Goal: Task Accomplishment & Management: Use online tool/utility

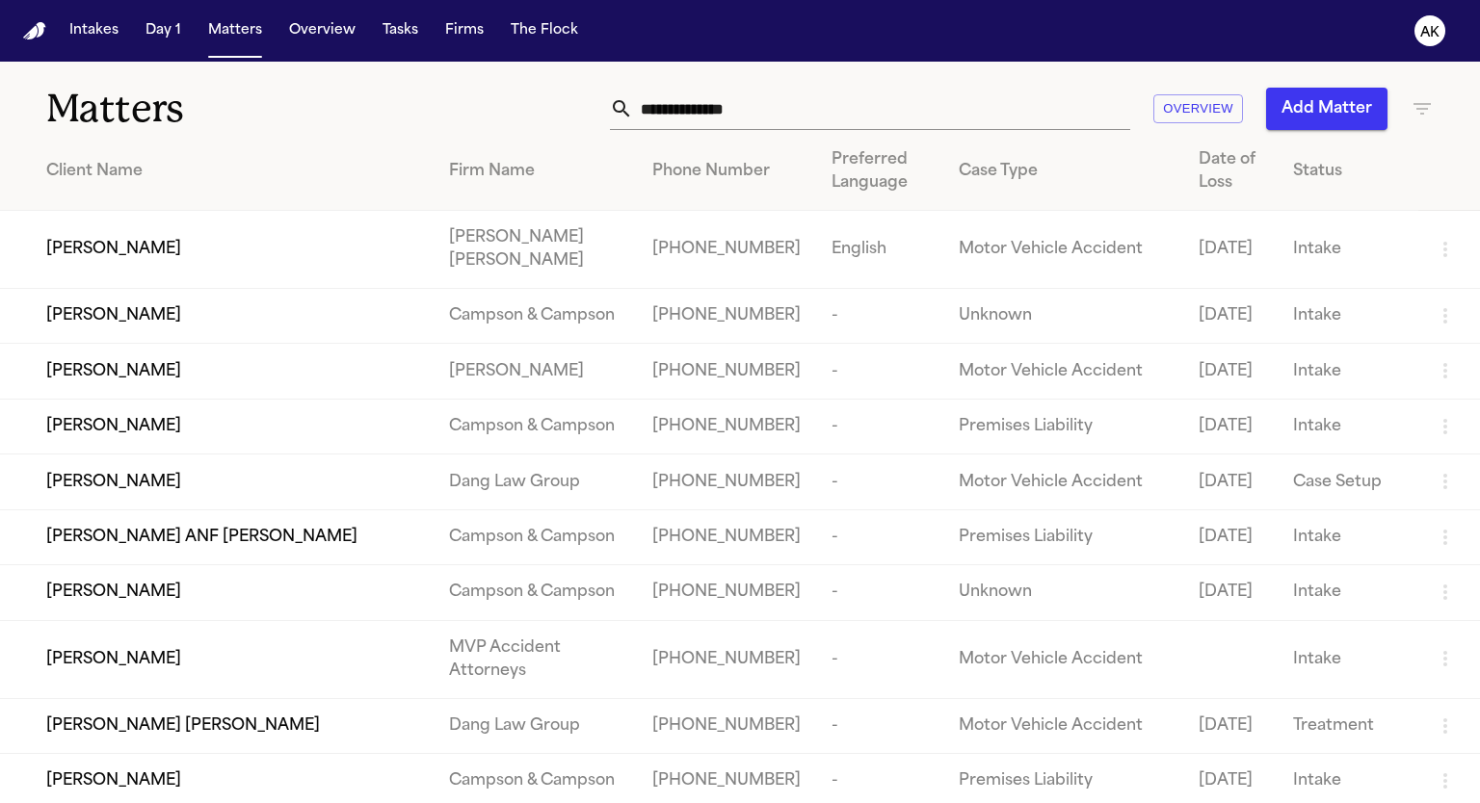
click at [712, 115] on input "text" at bounding box center [881, 109] width 497 height 42
paste input "*********"
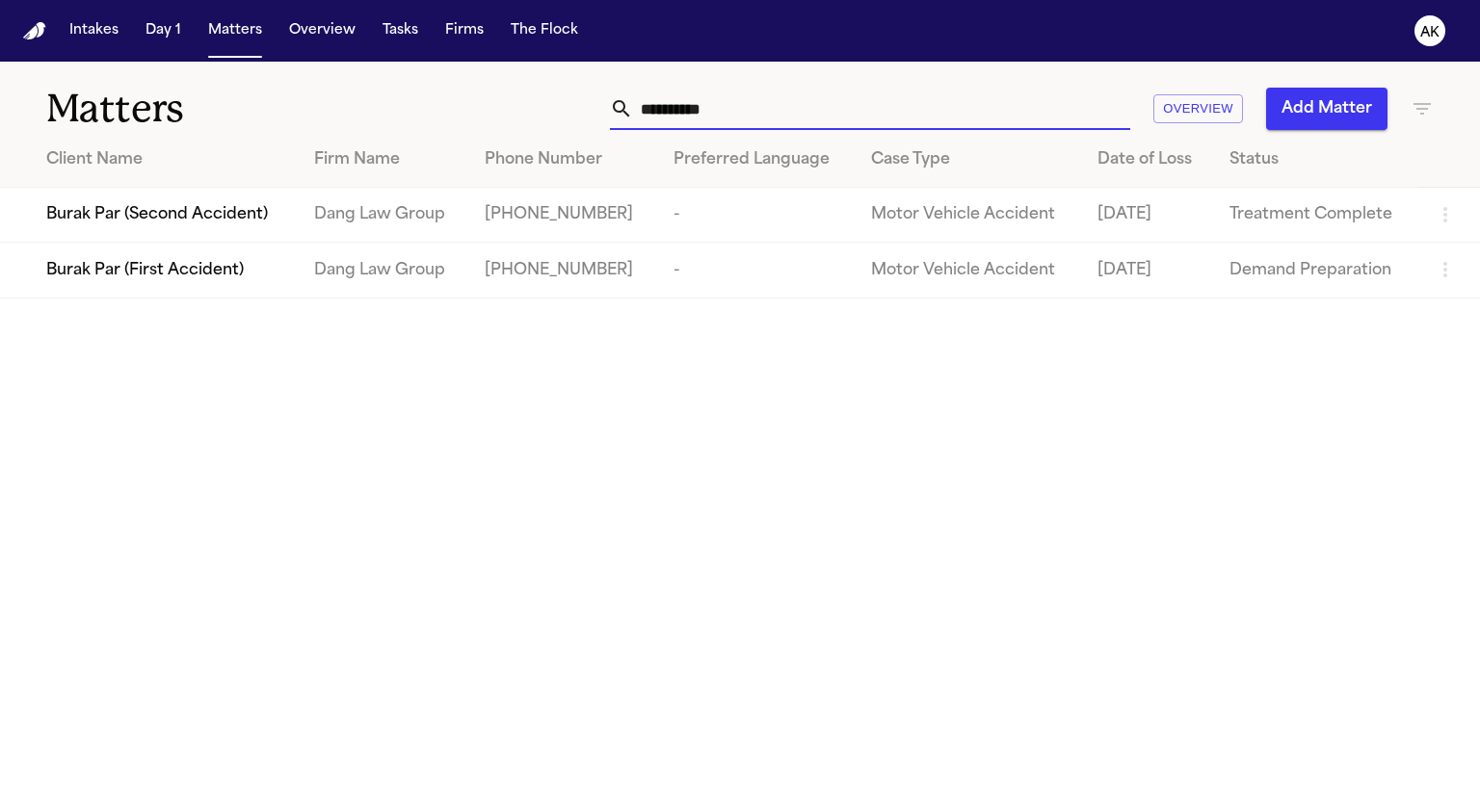
type input "*********"
click at [203, 265] on span "Burak Par (First Accident)" at bounding box center [144, 270] width 197 height 23
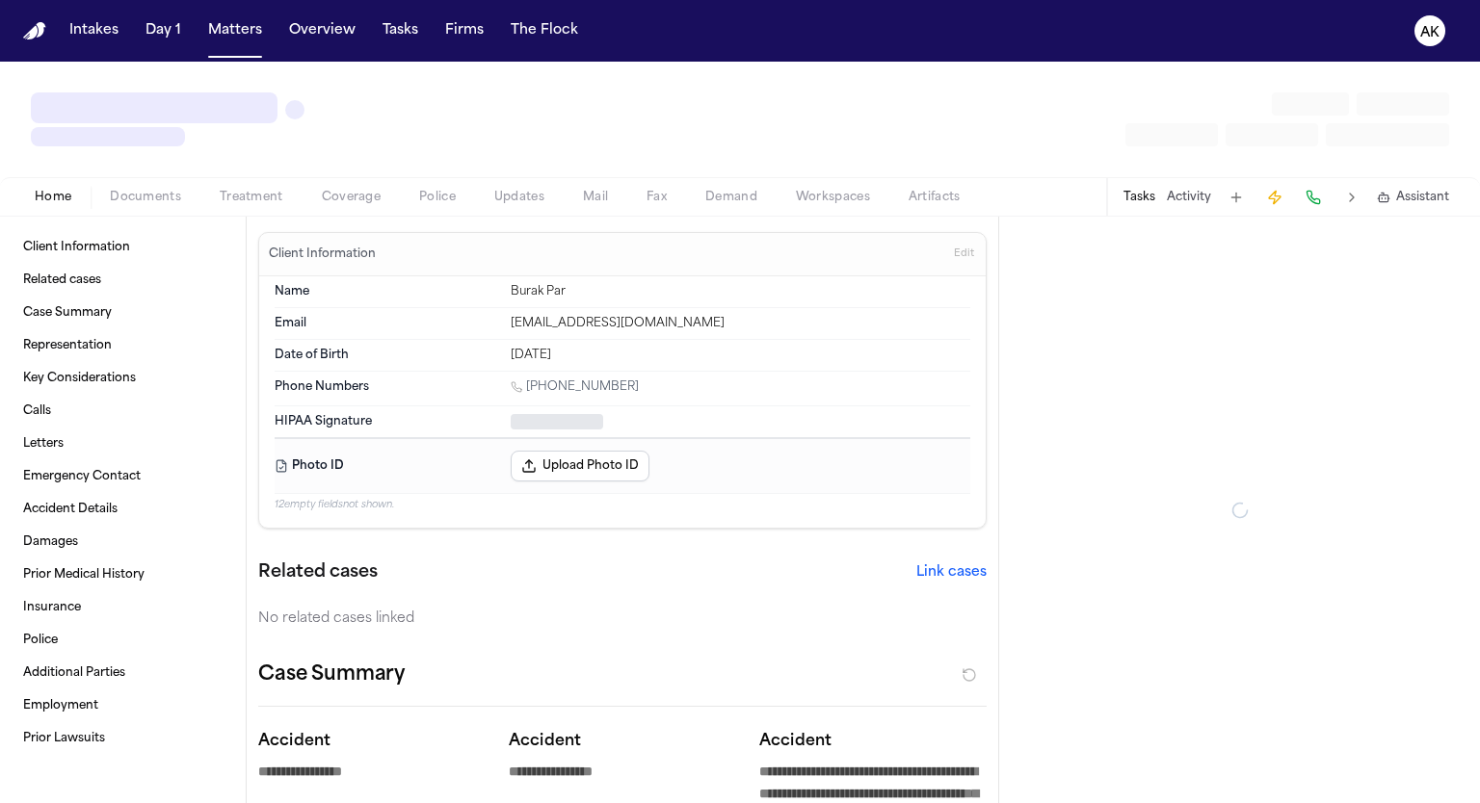
type textarea "*"
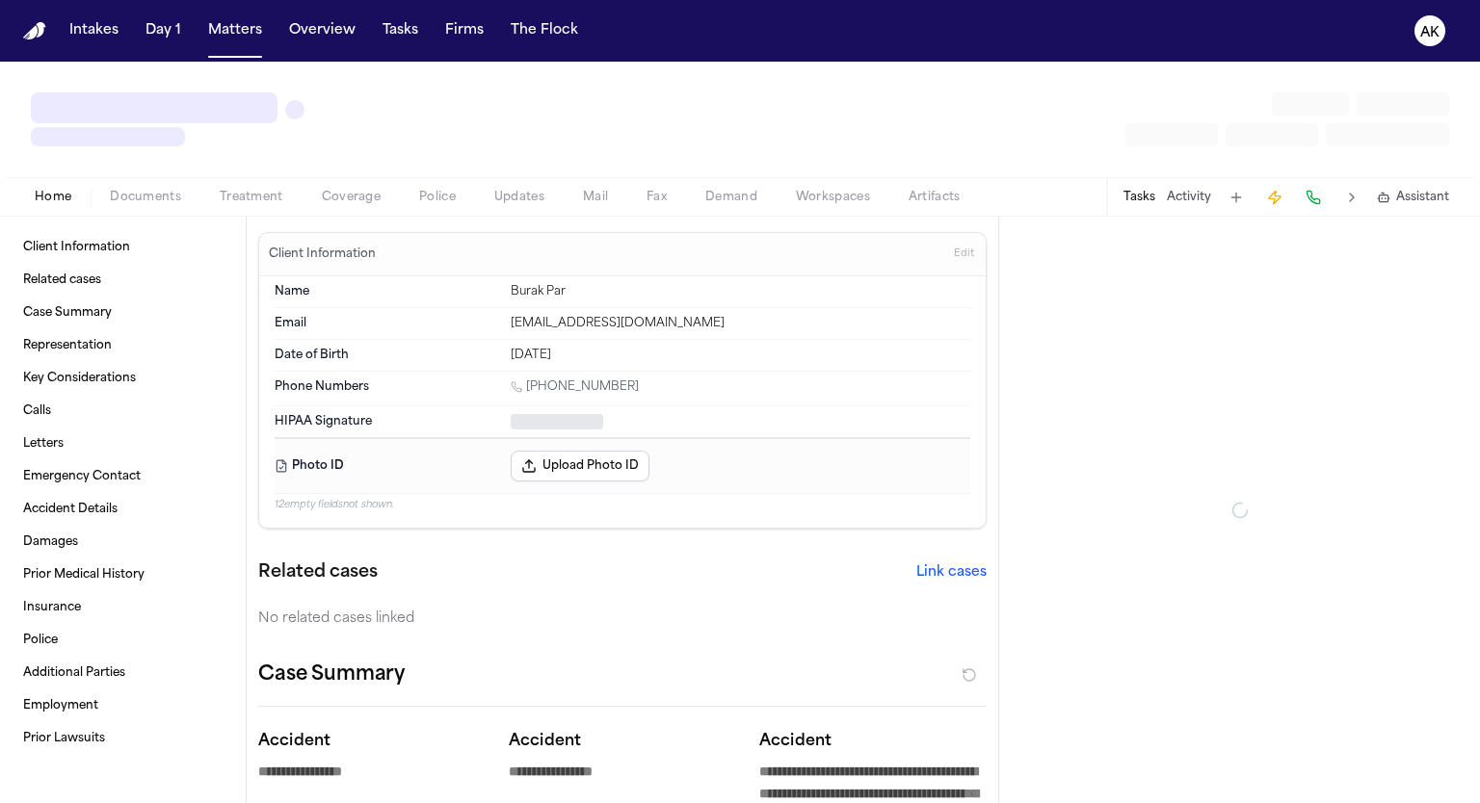
type textarea "*"
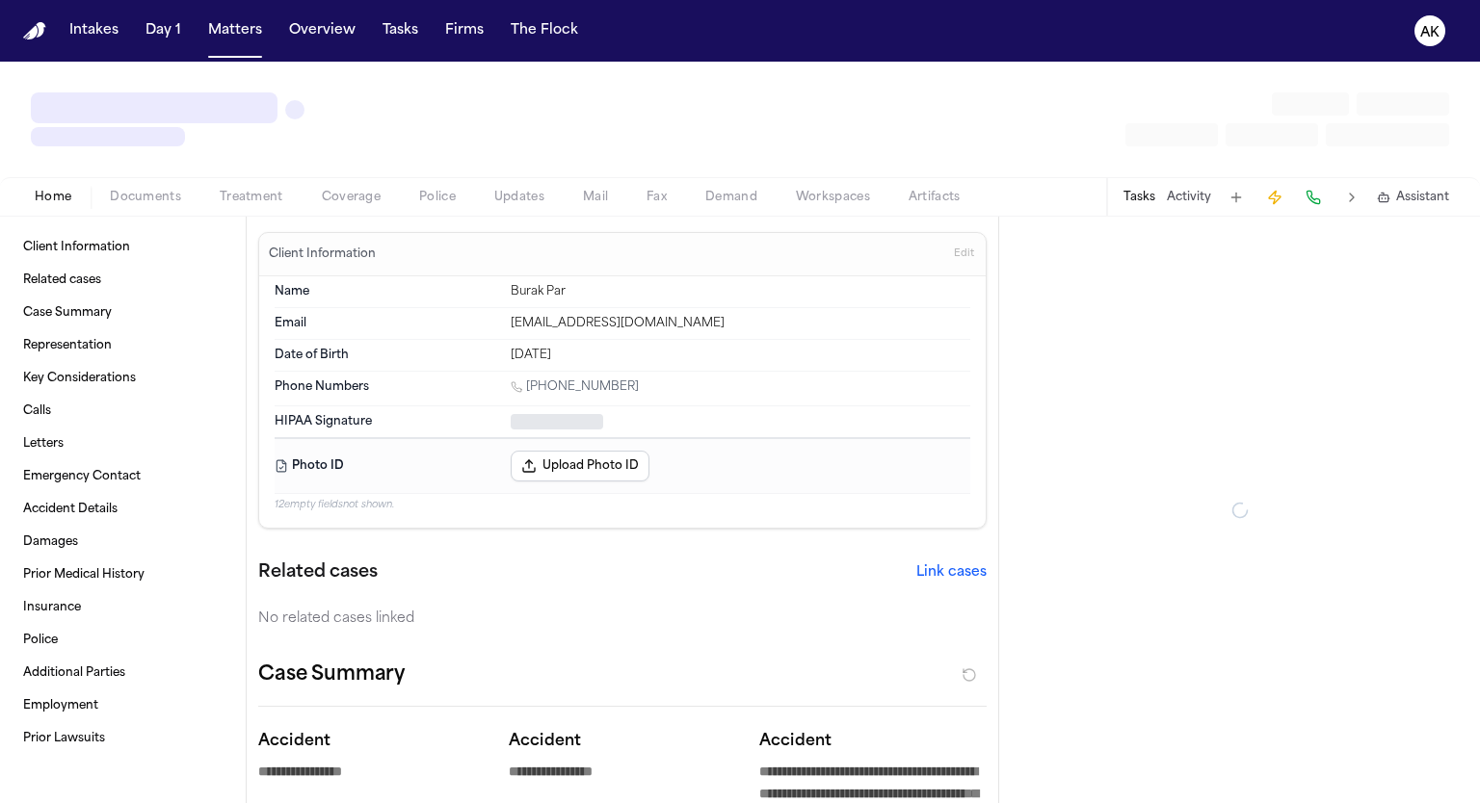
type textarea "*"
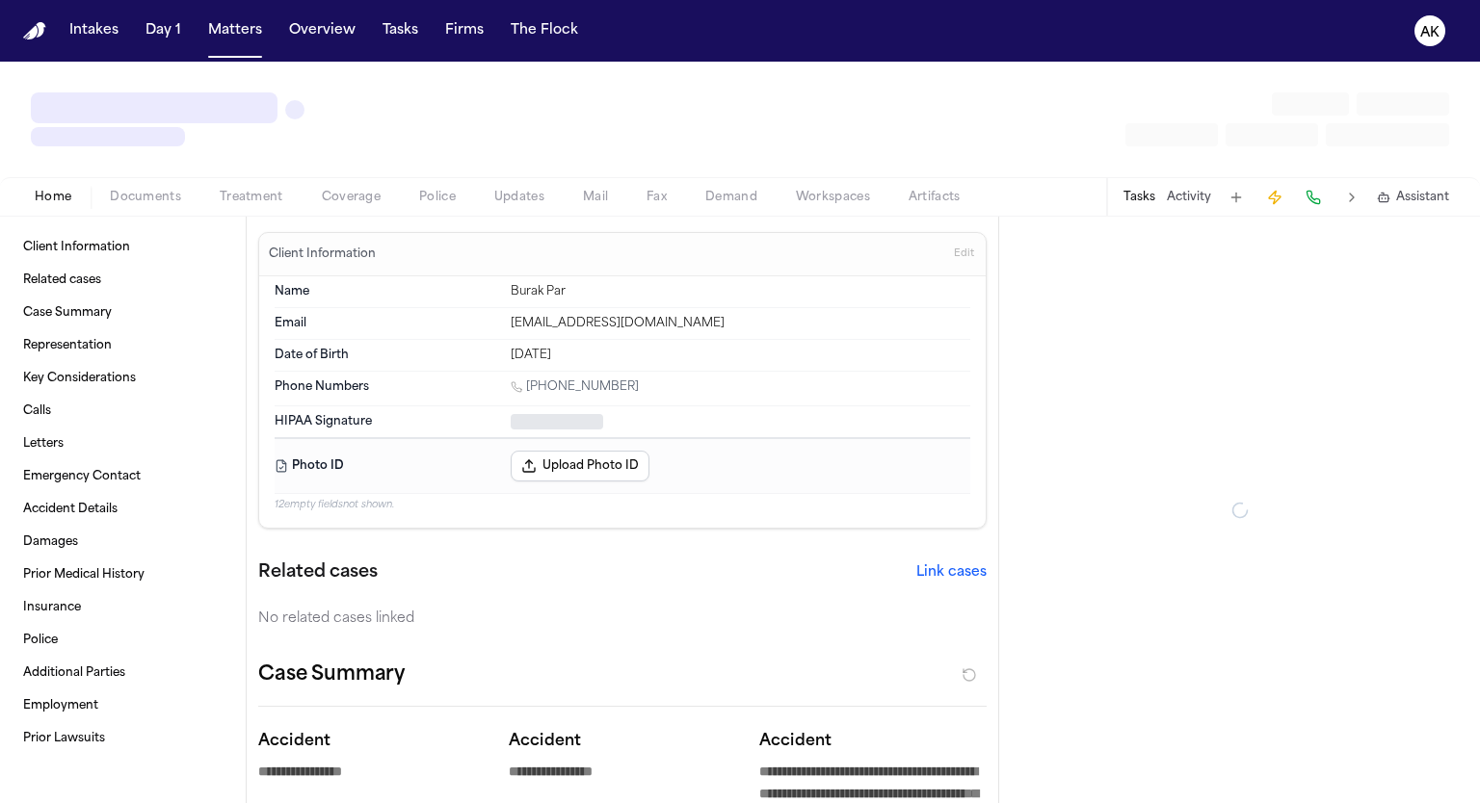
type textarea "*"
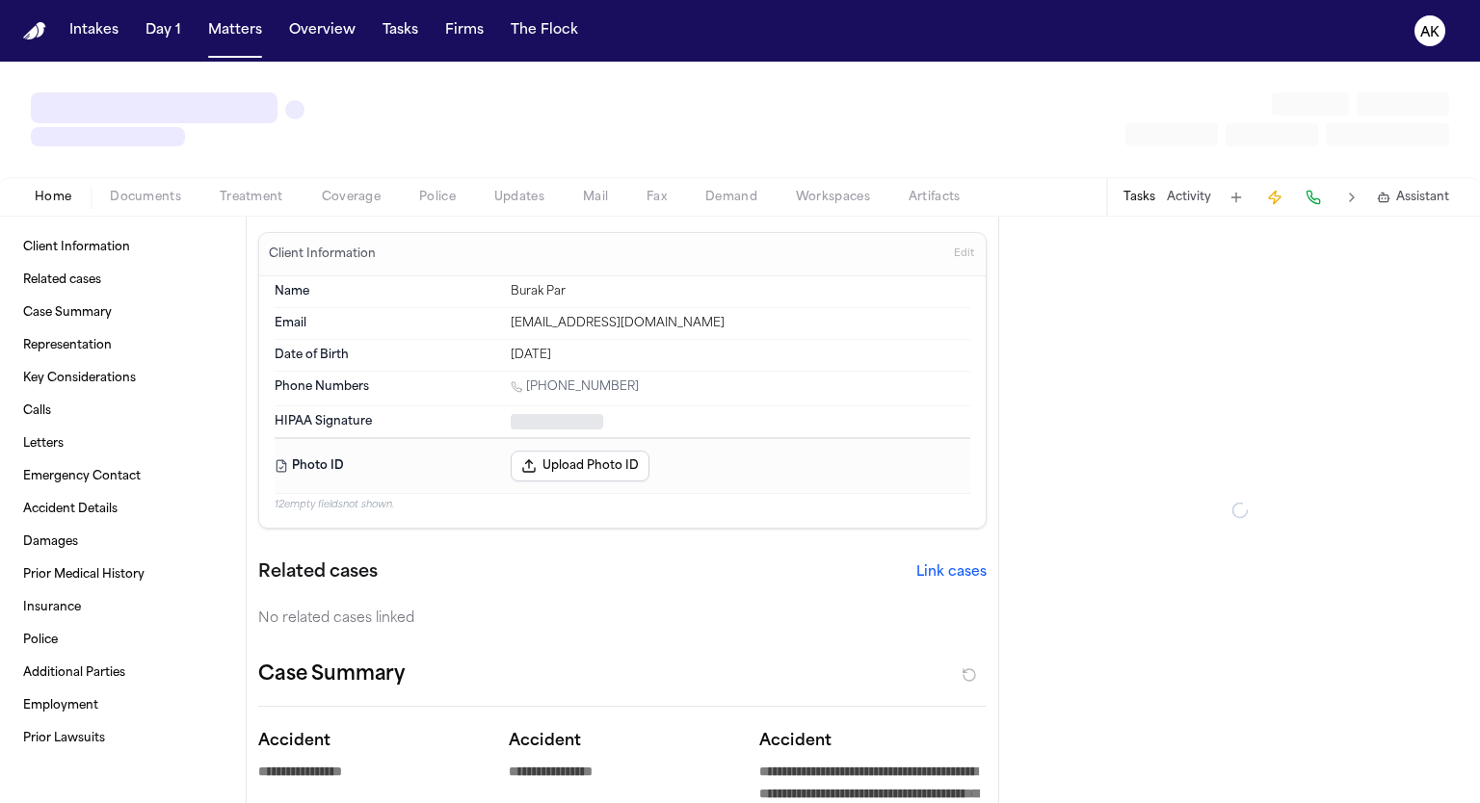
type textarea "*"
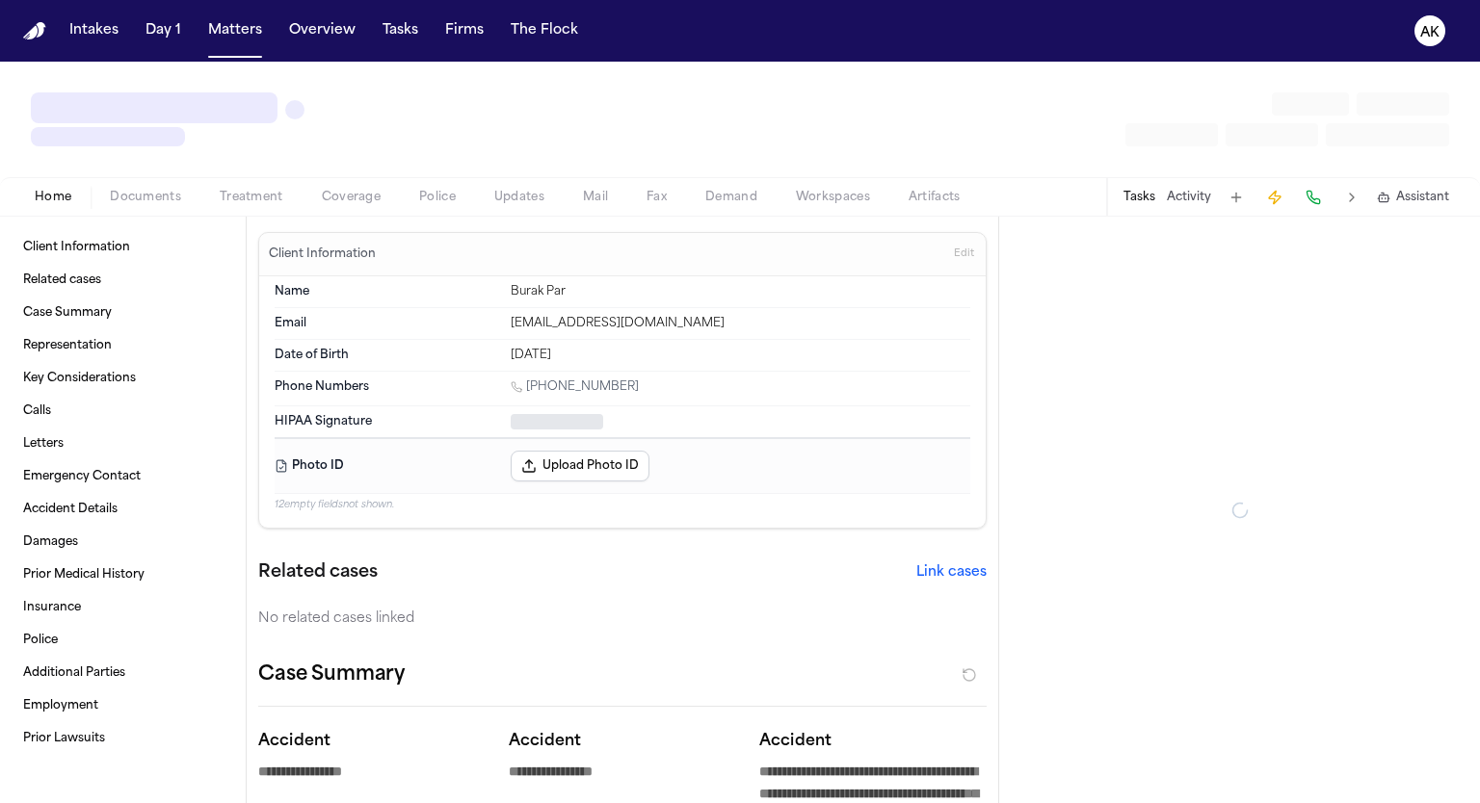
type textarea "*"
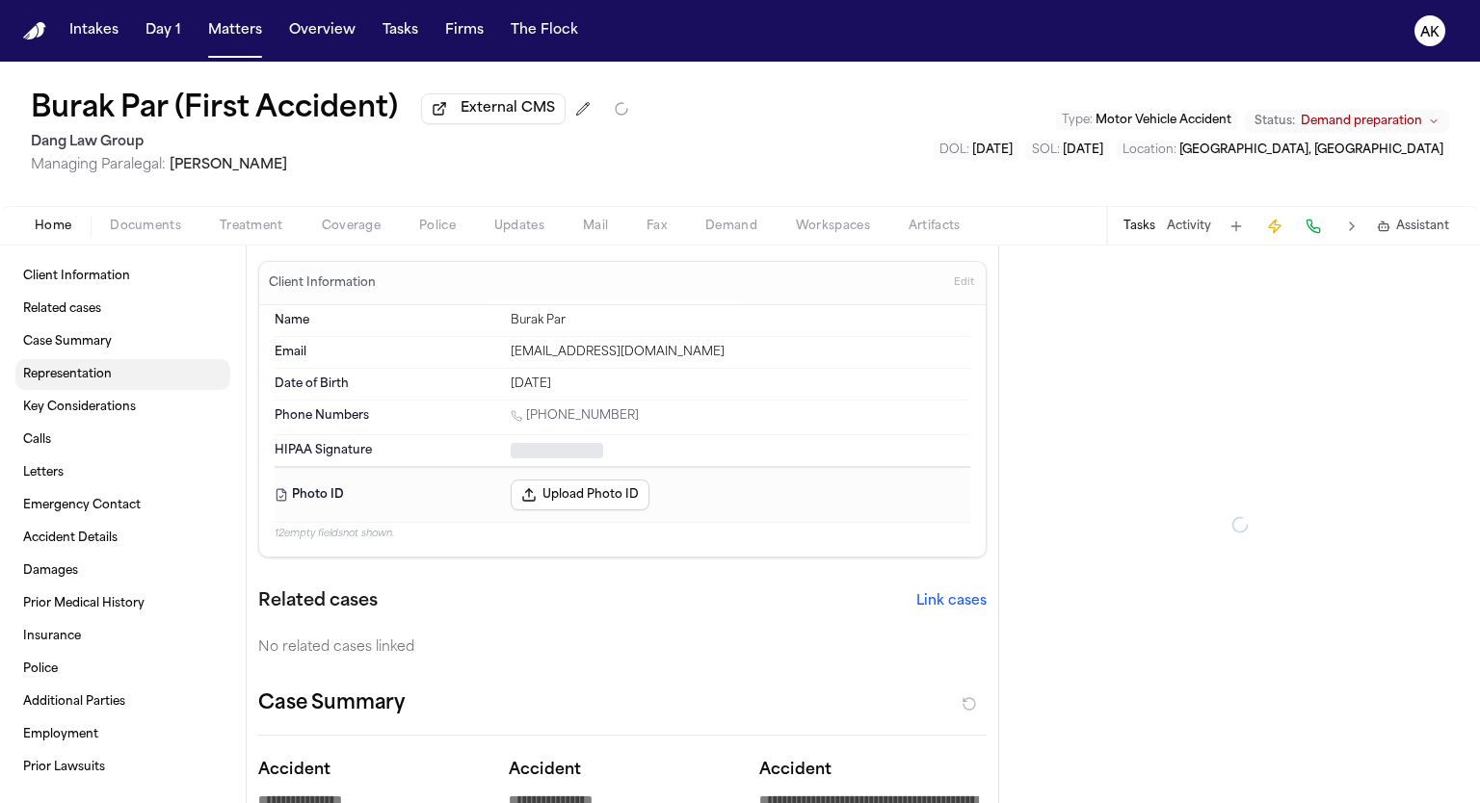
type textarea "*"
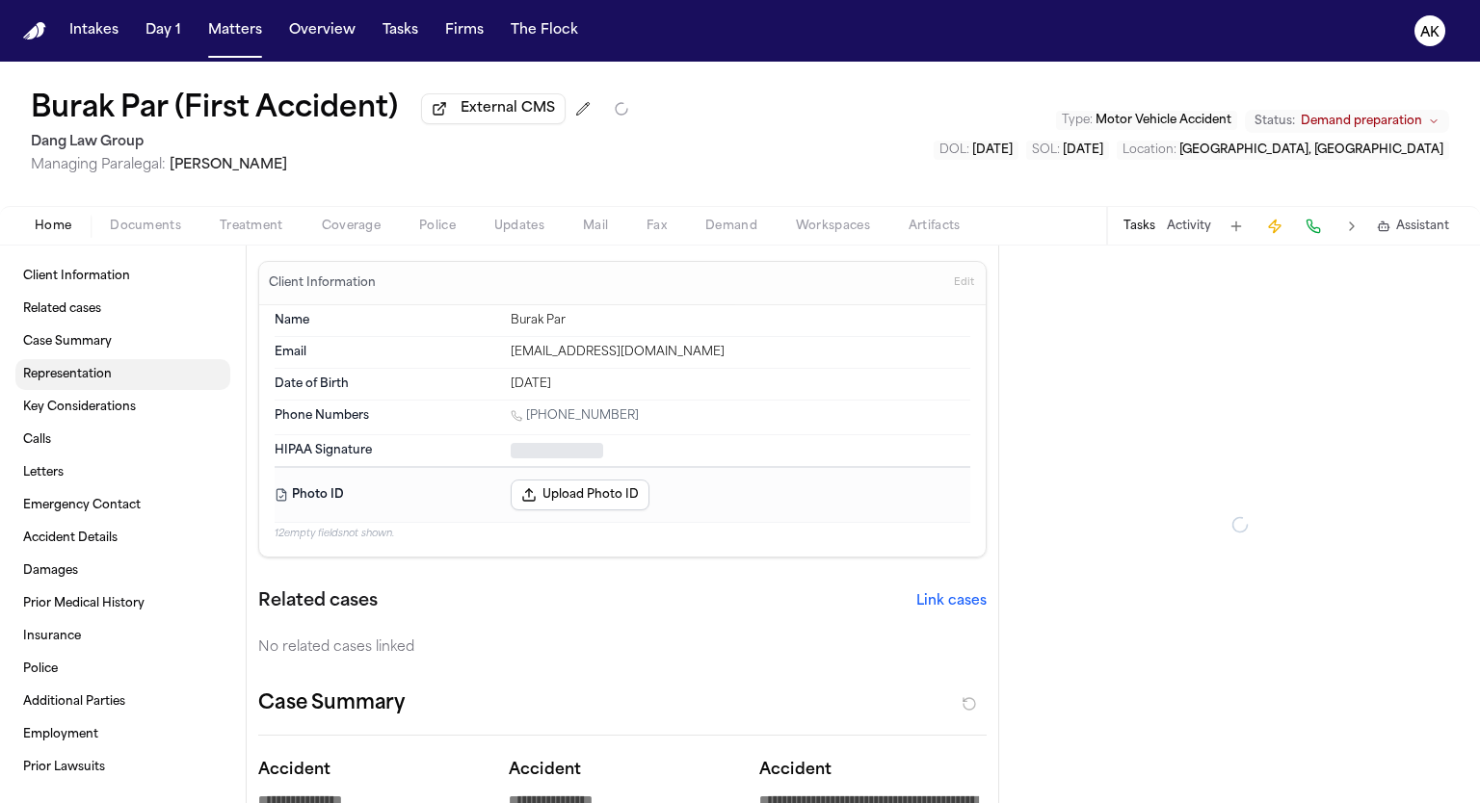
type textarea "*"
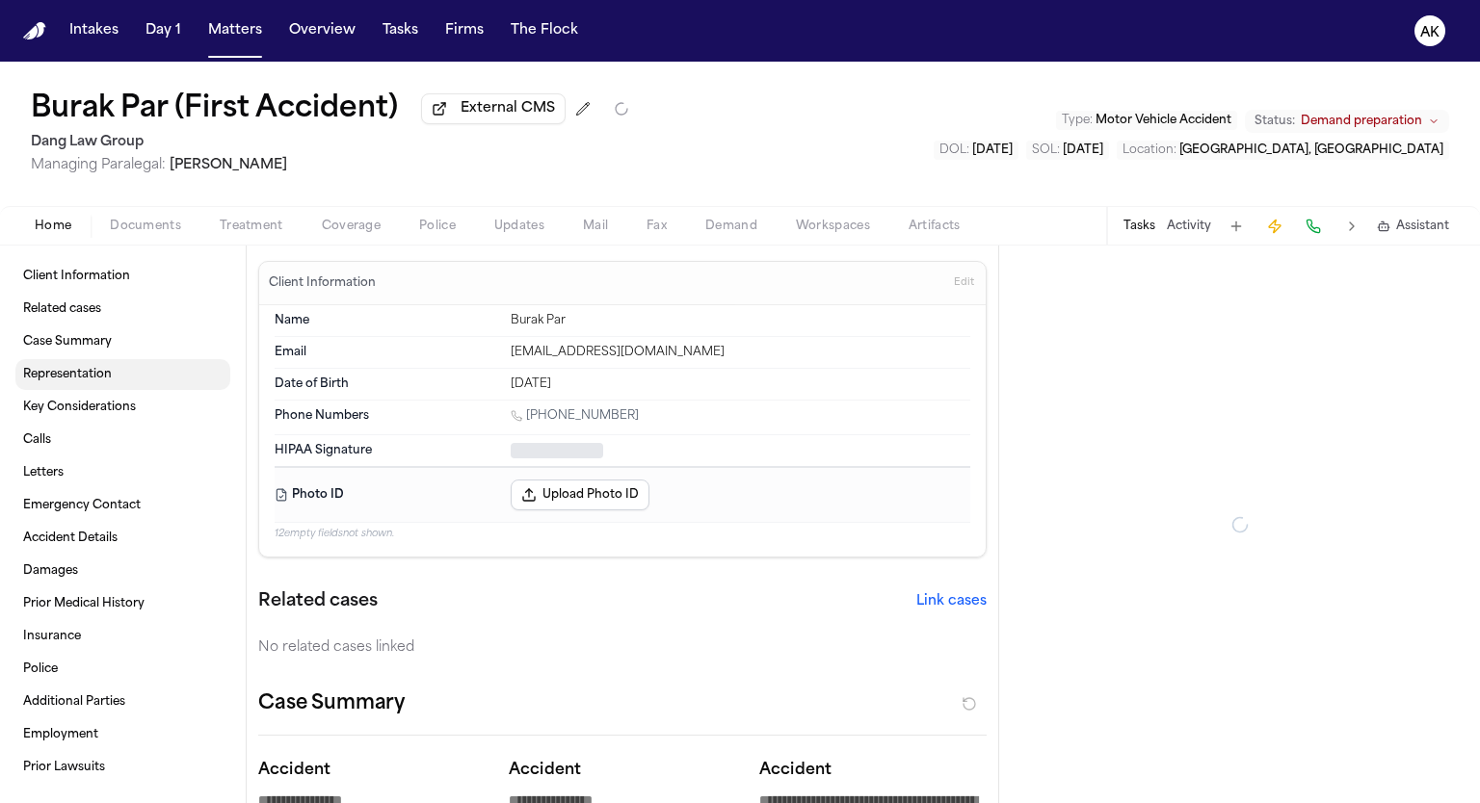
type textarea "*"
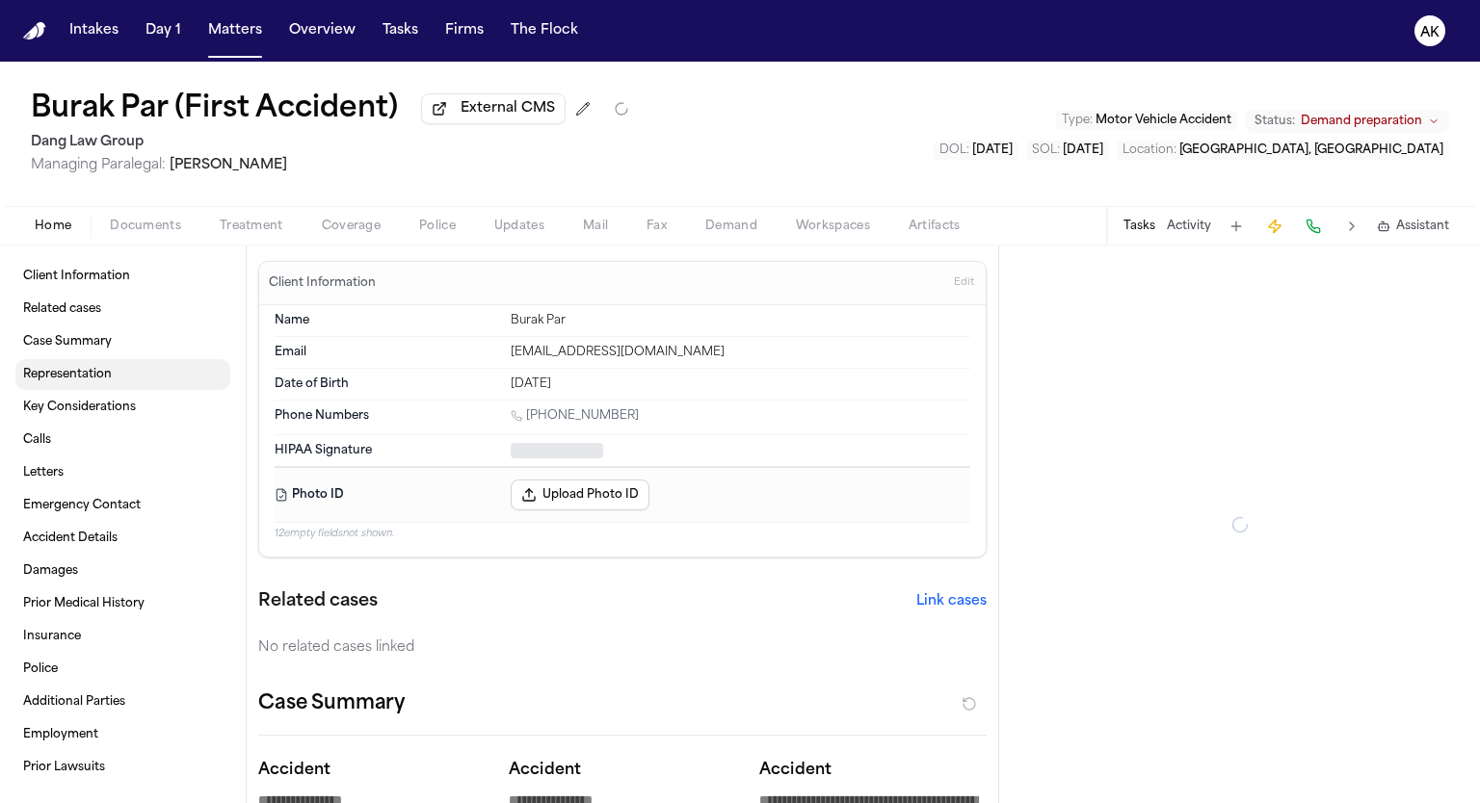
type textarea "*"
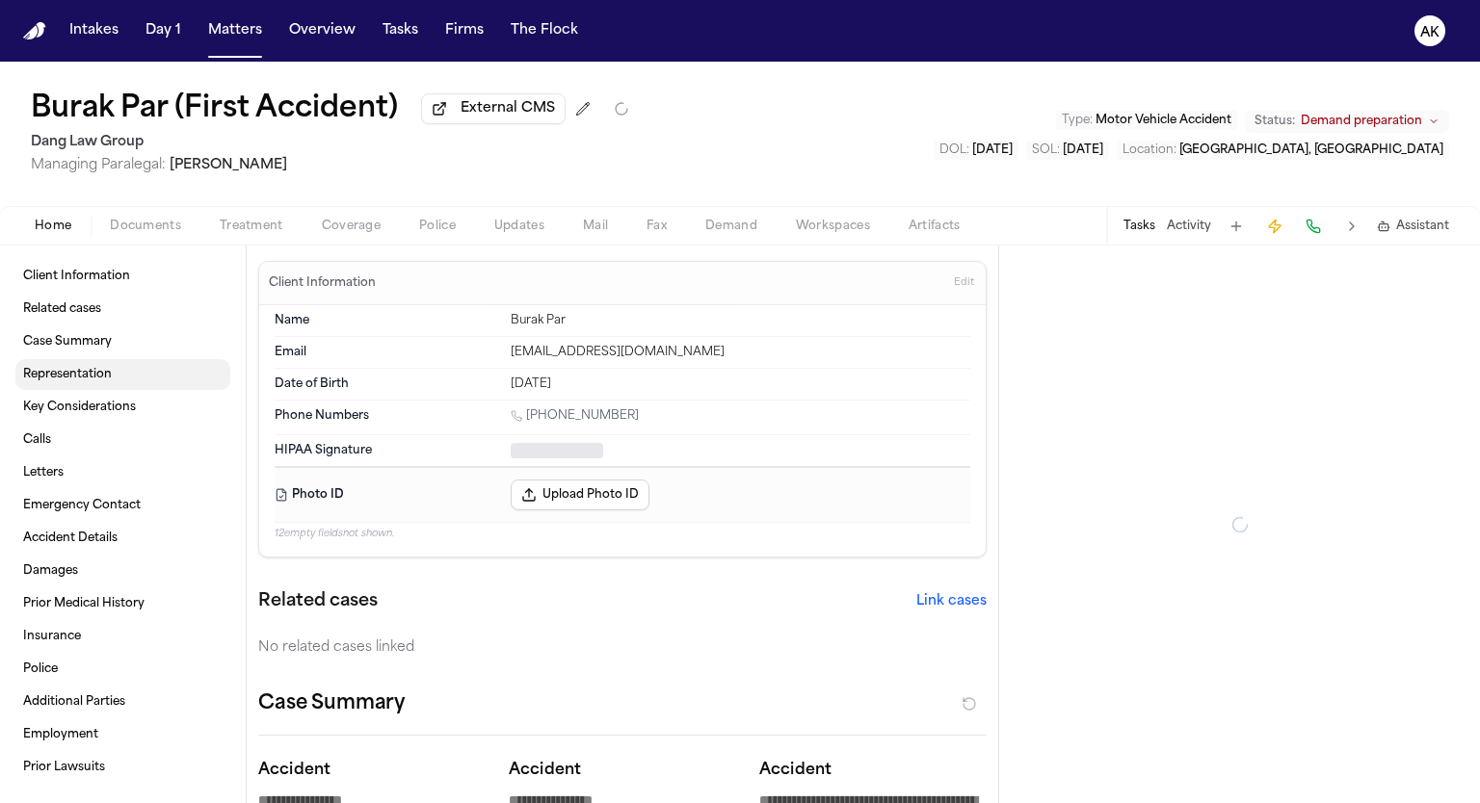
type textarea "*"
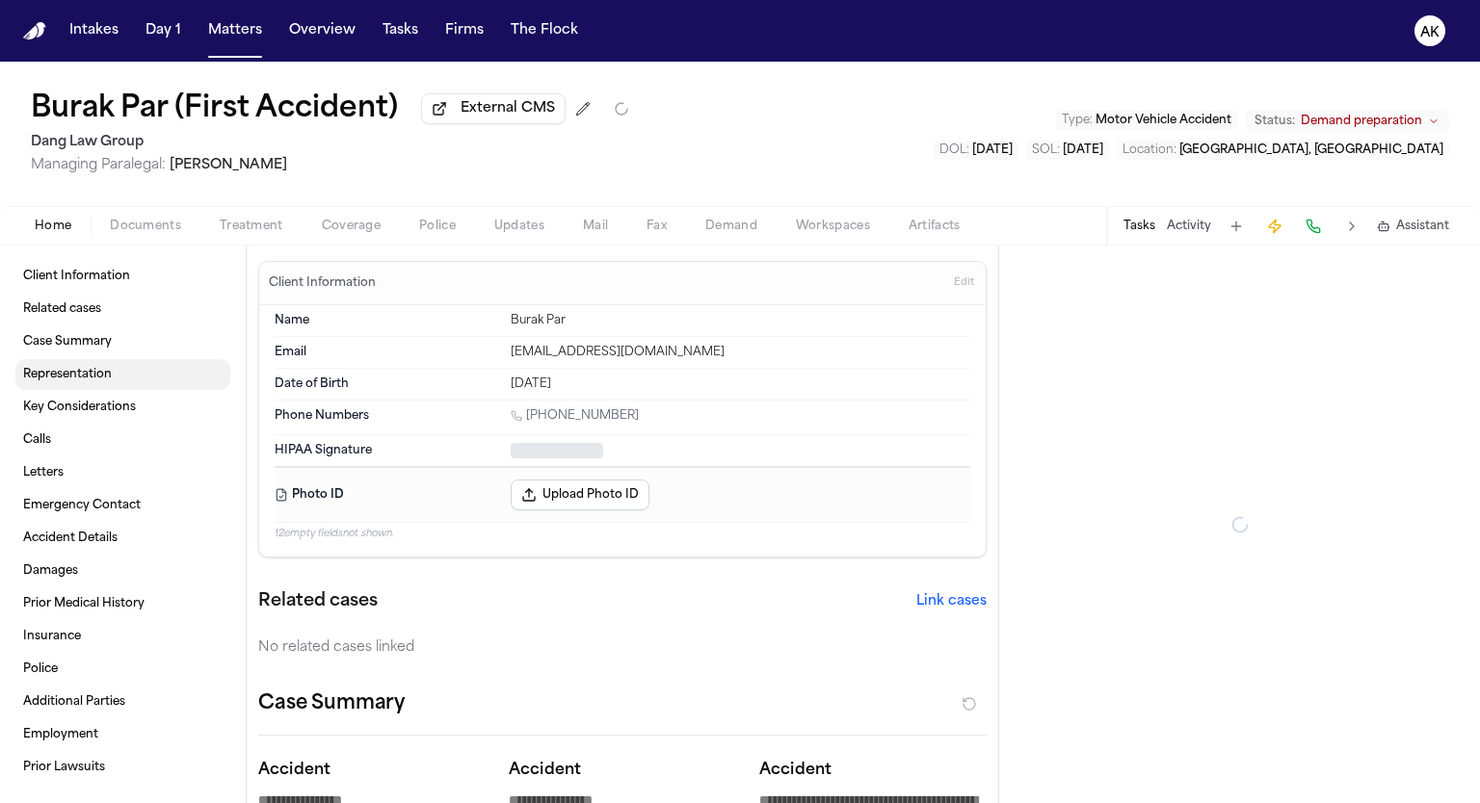
type textarea "*"
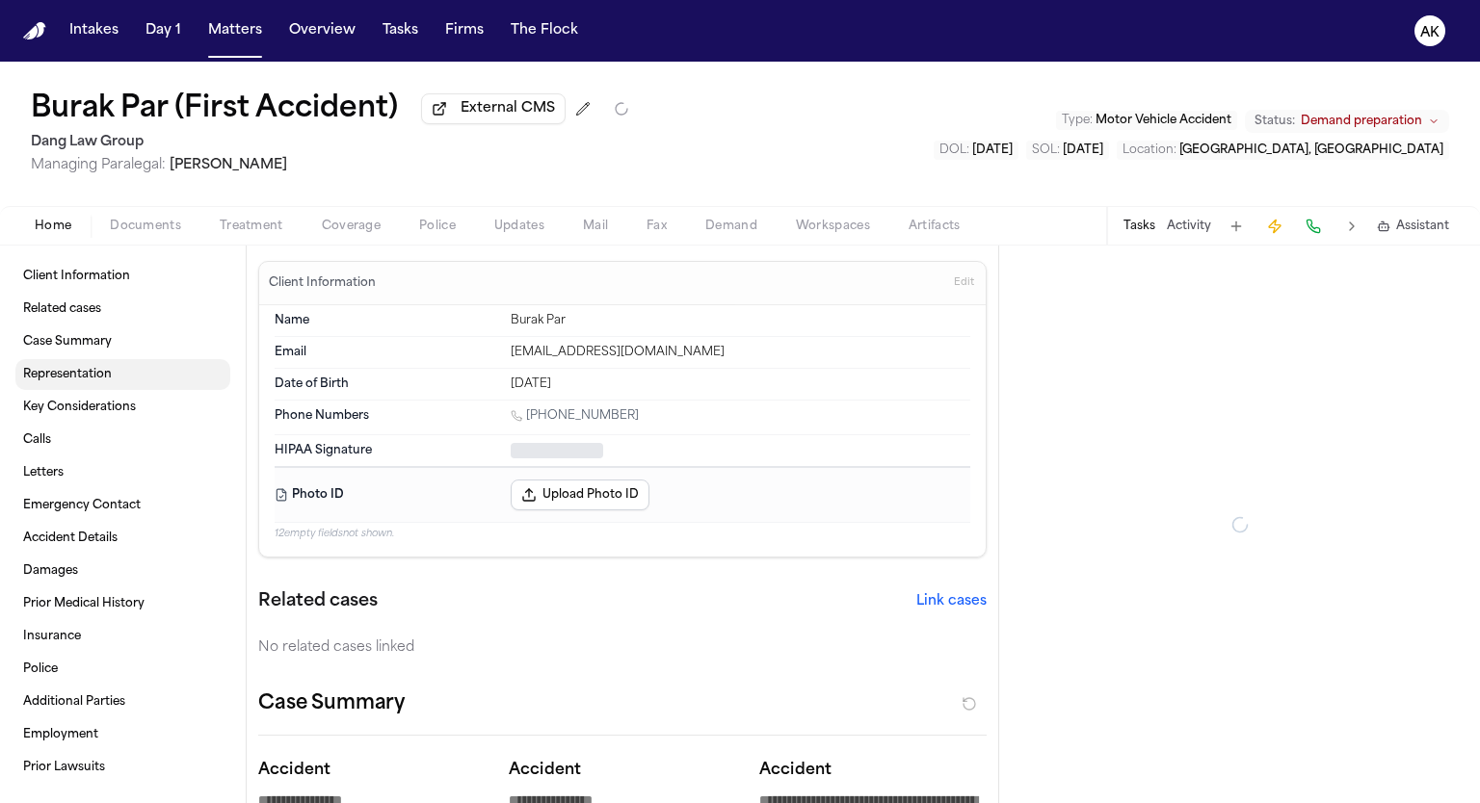
type textarea "*"
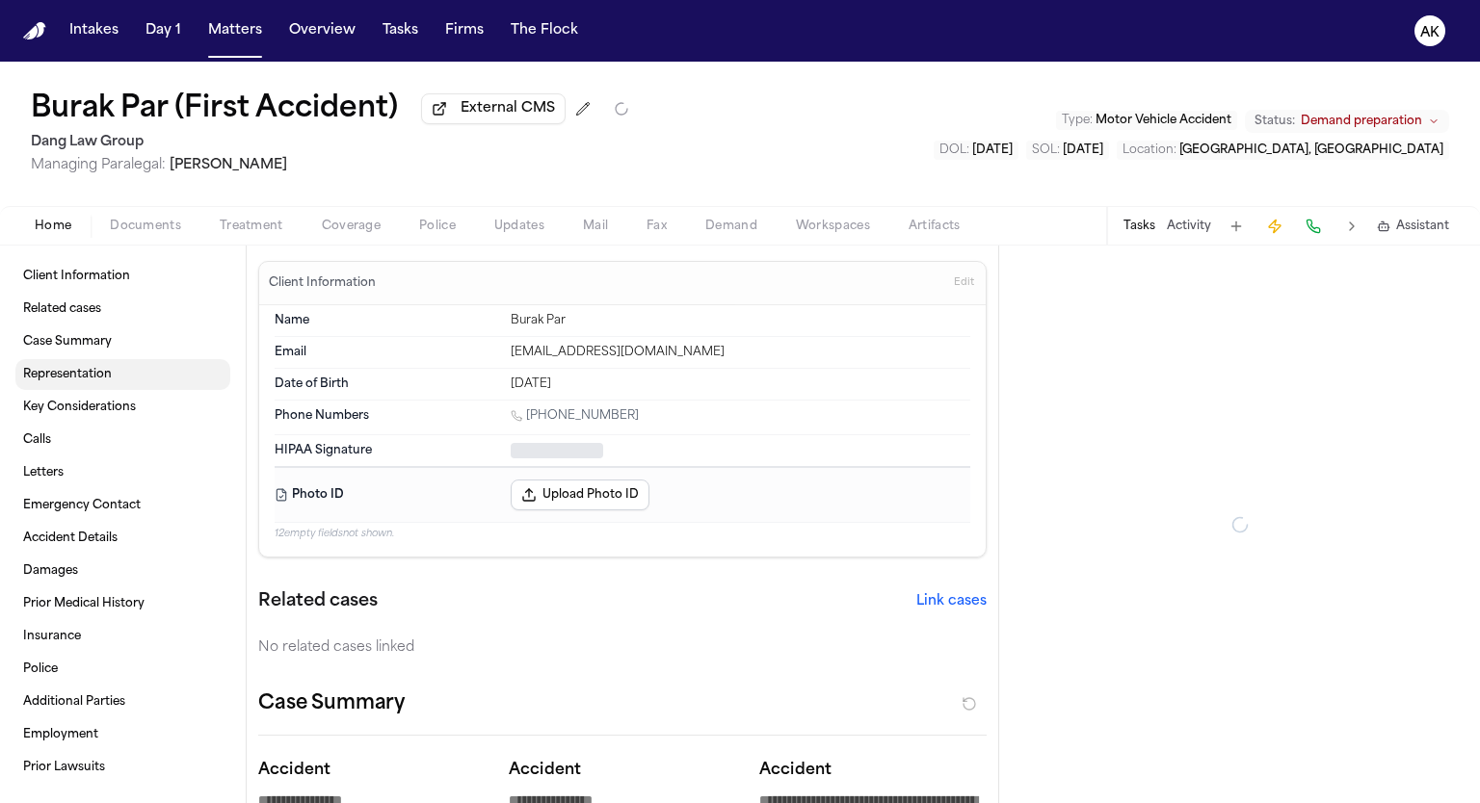
type textarea "*"
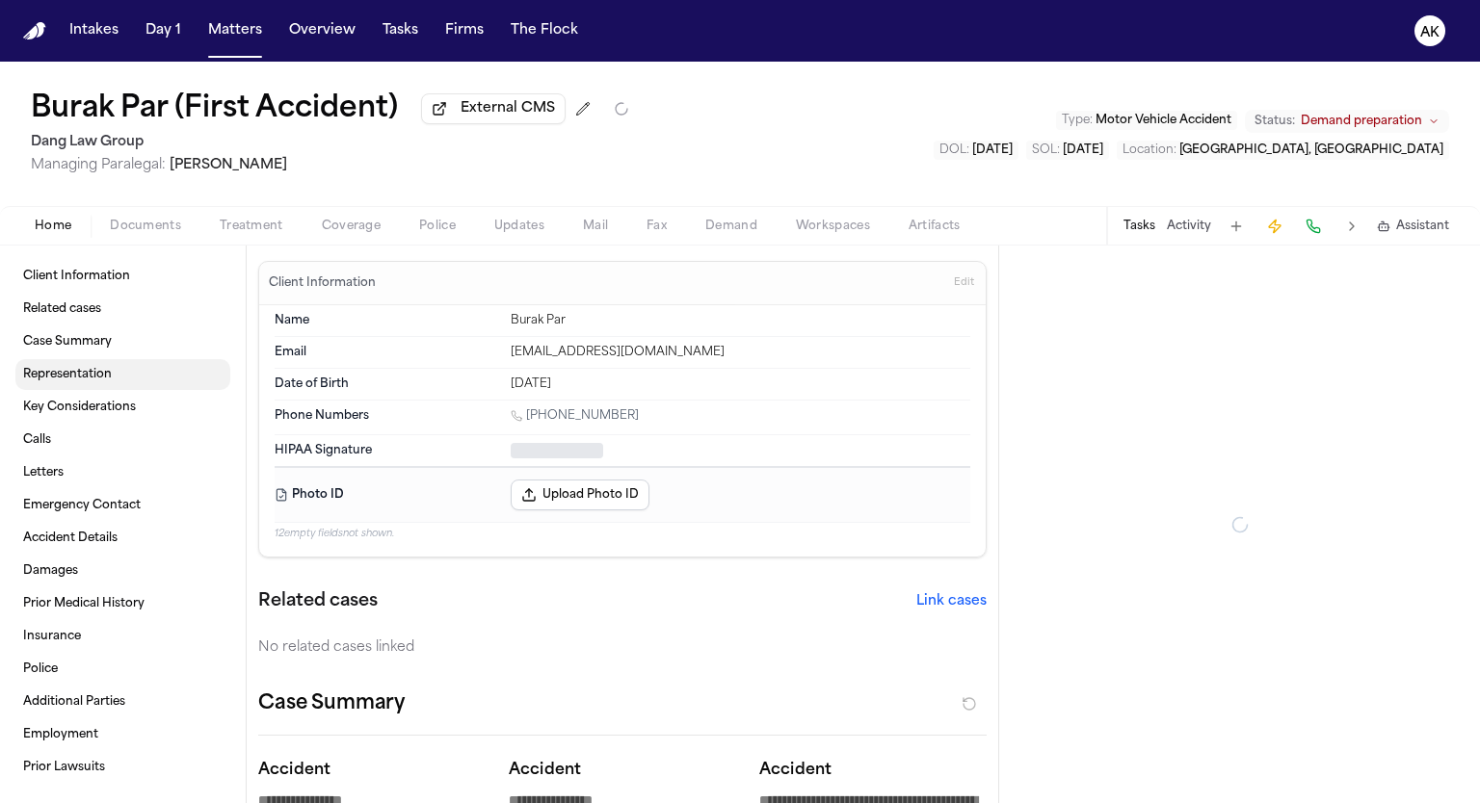
type textarea "*"
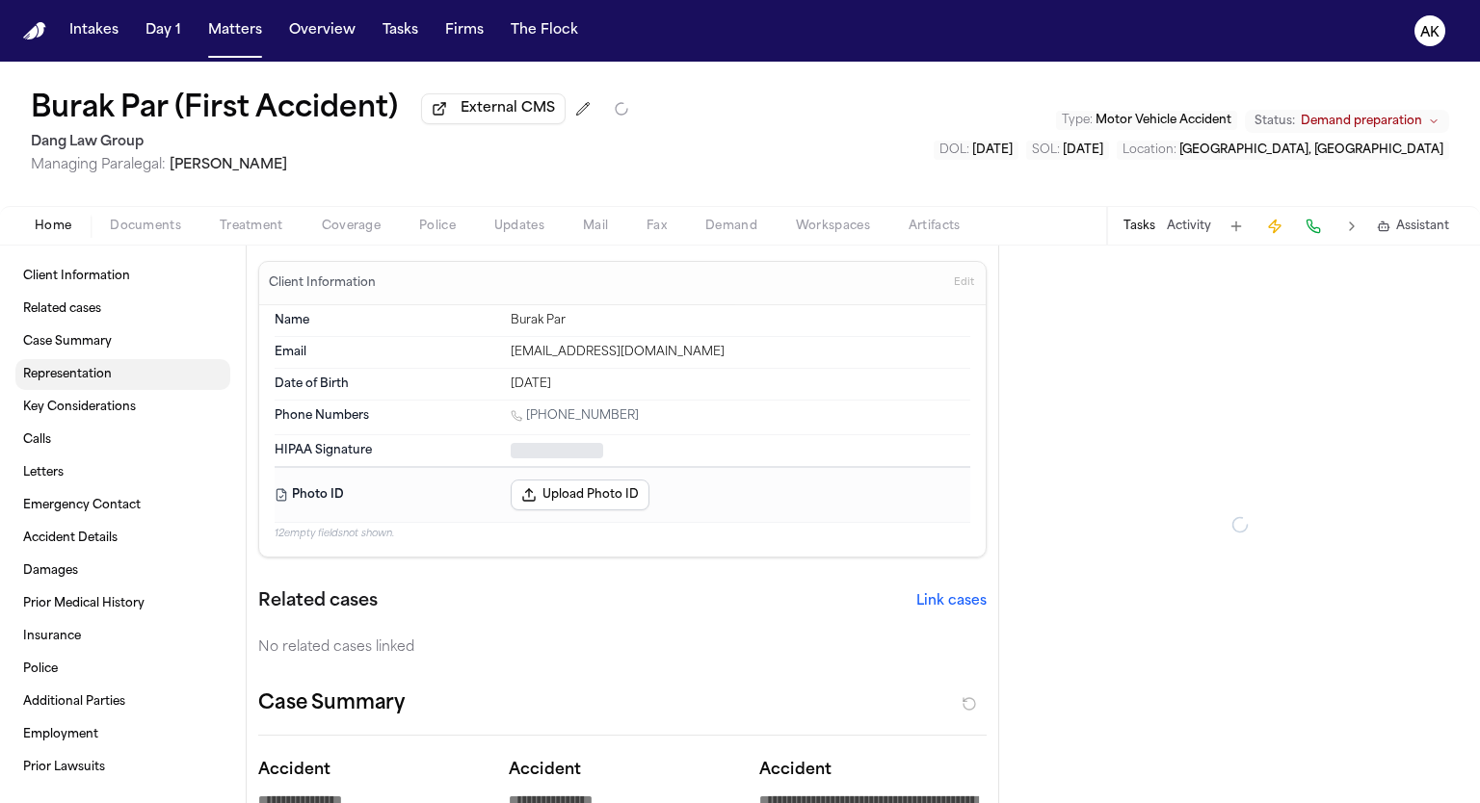
type textarea "*"
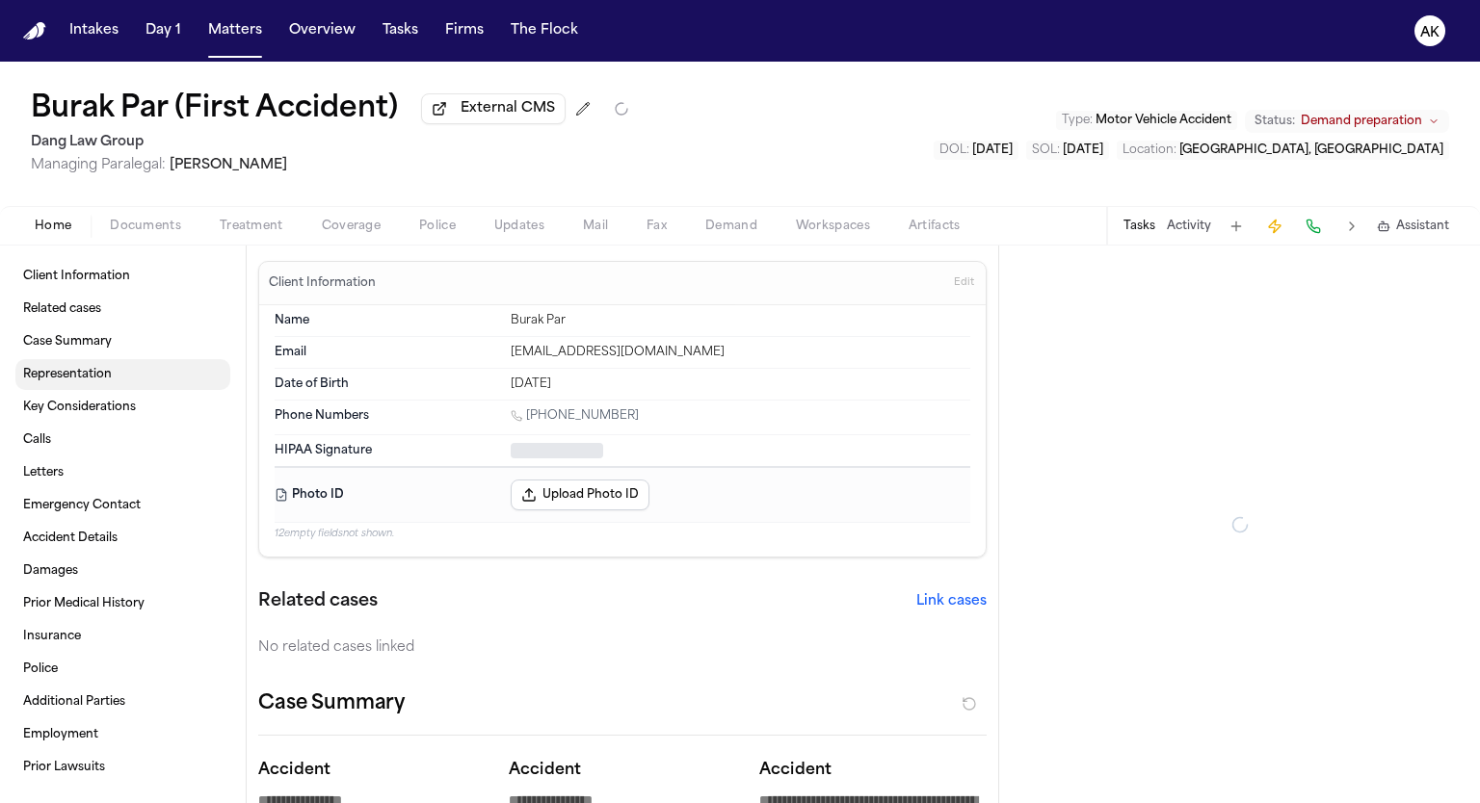
type textarea "*"
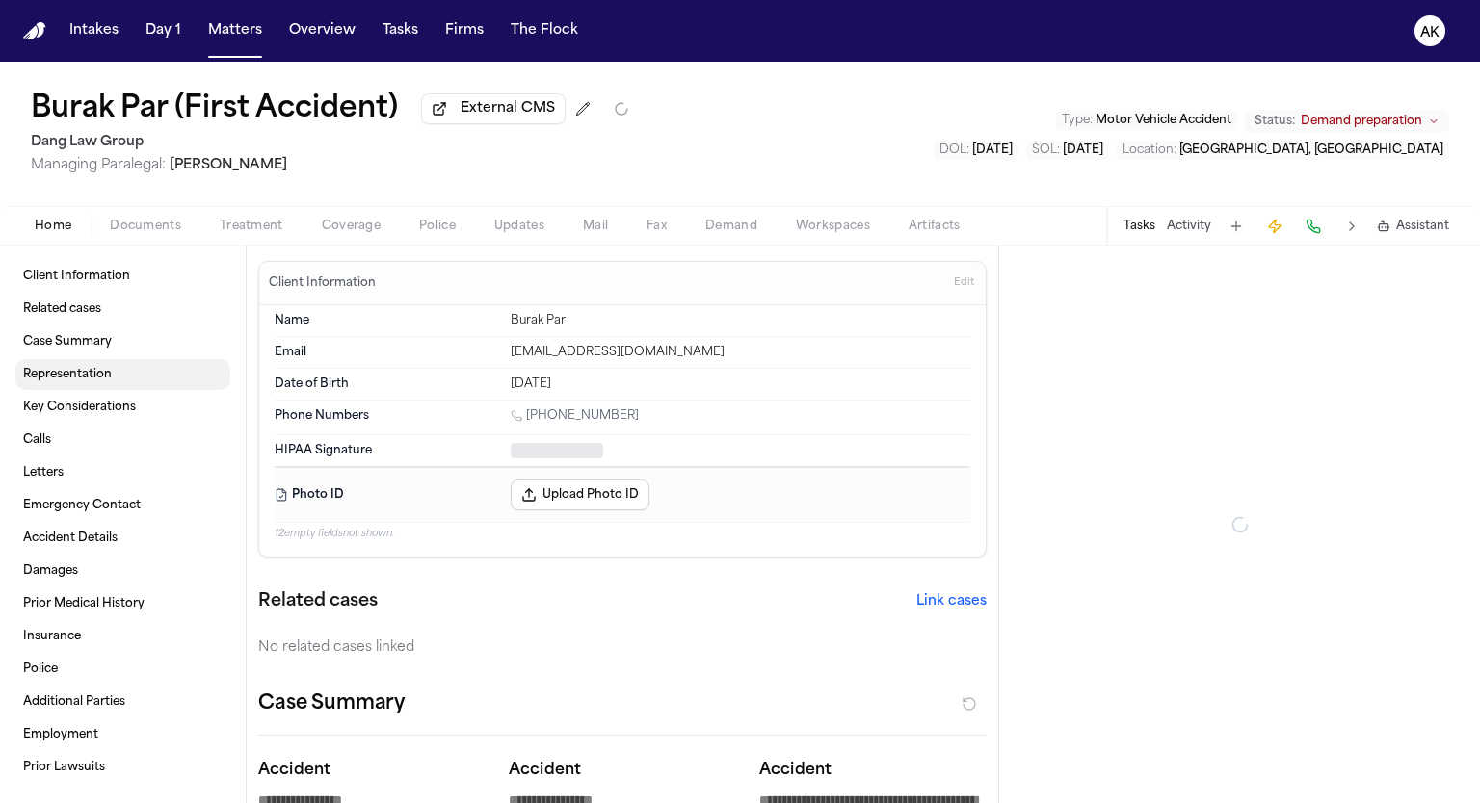
type textarea "*"
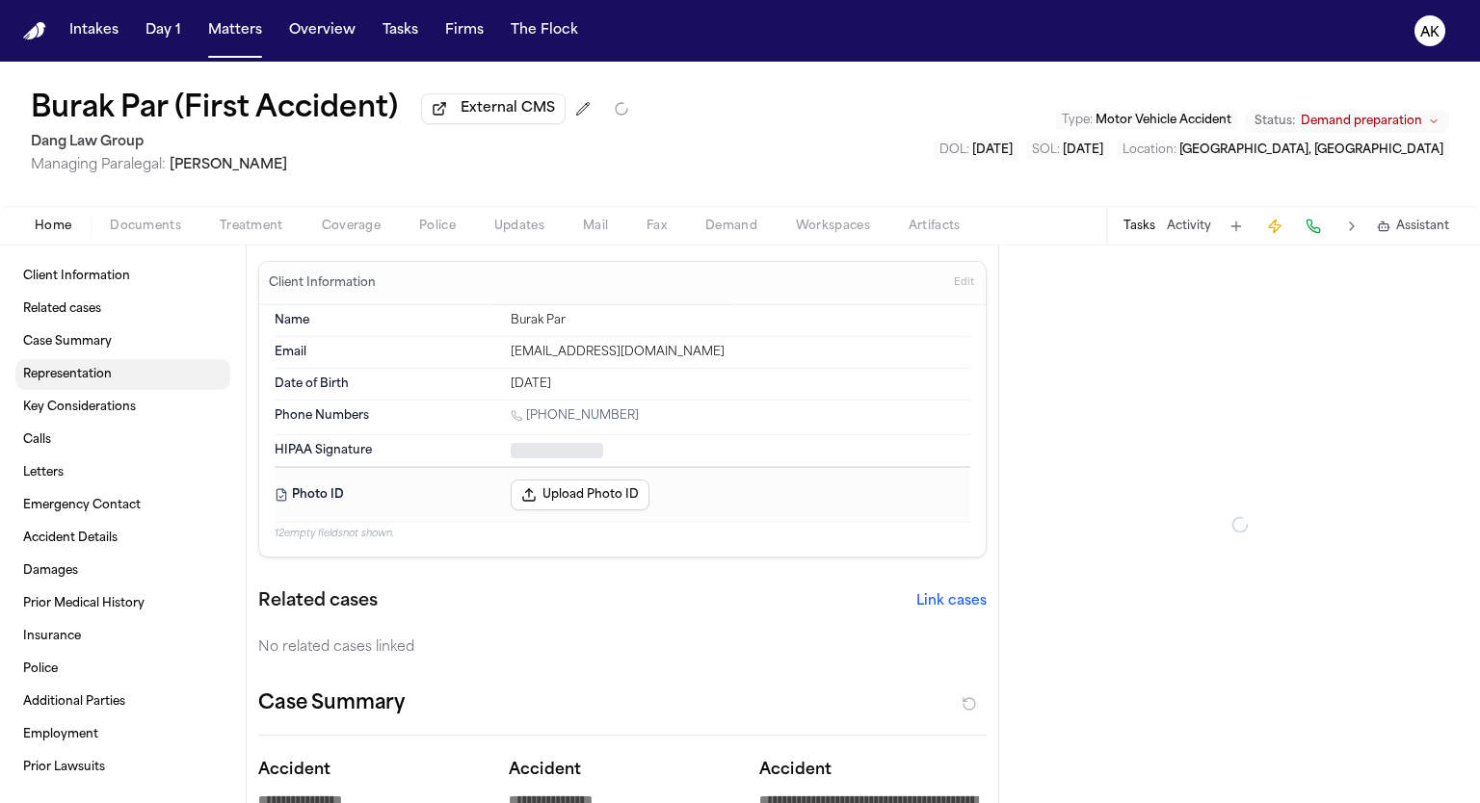
type textarea "*"
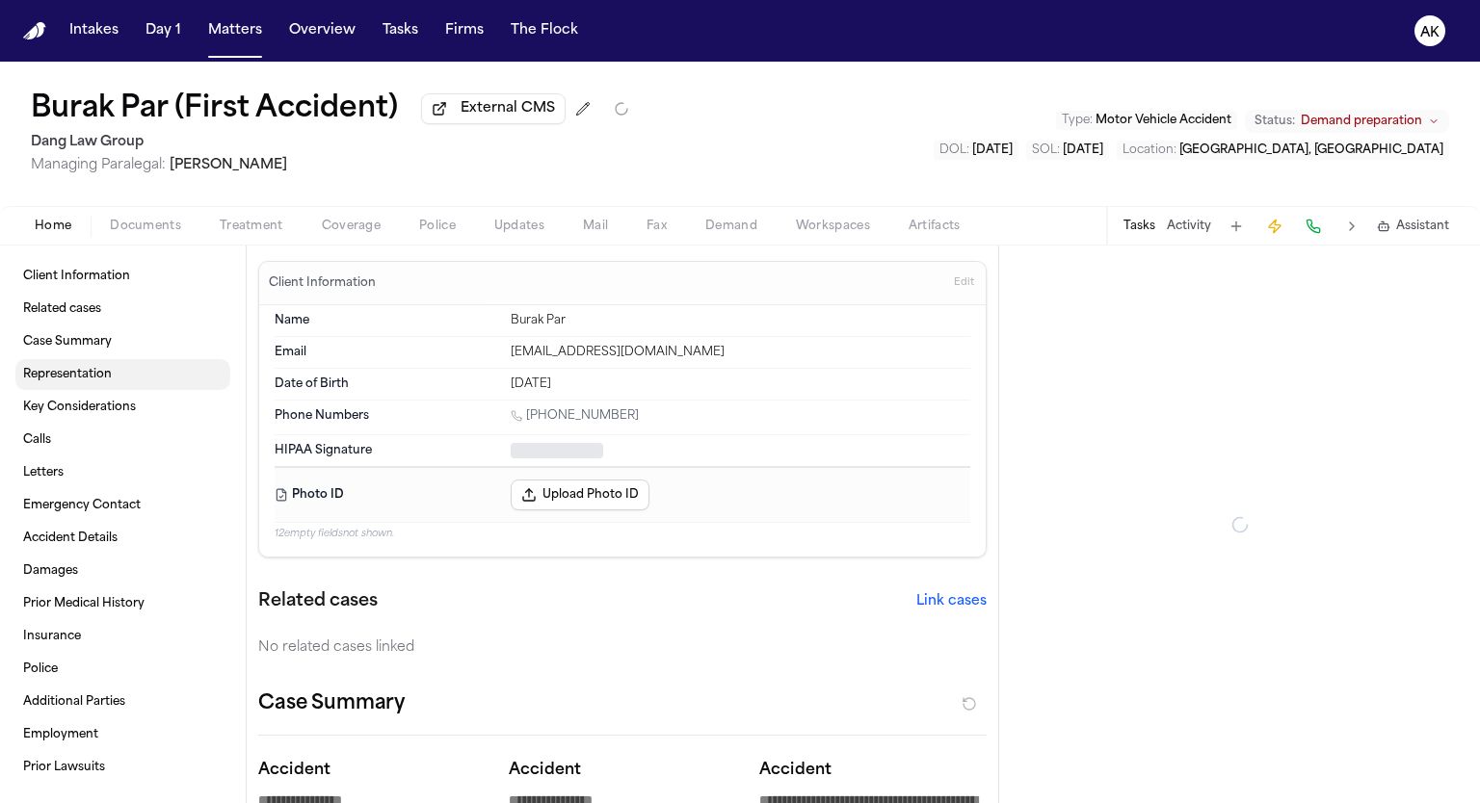
type textarea "*"
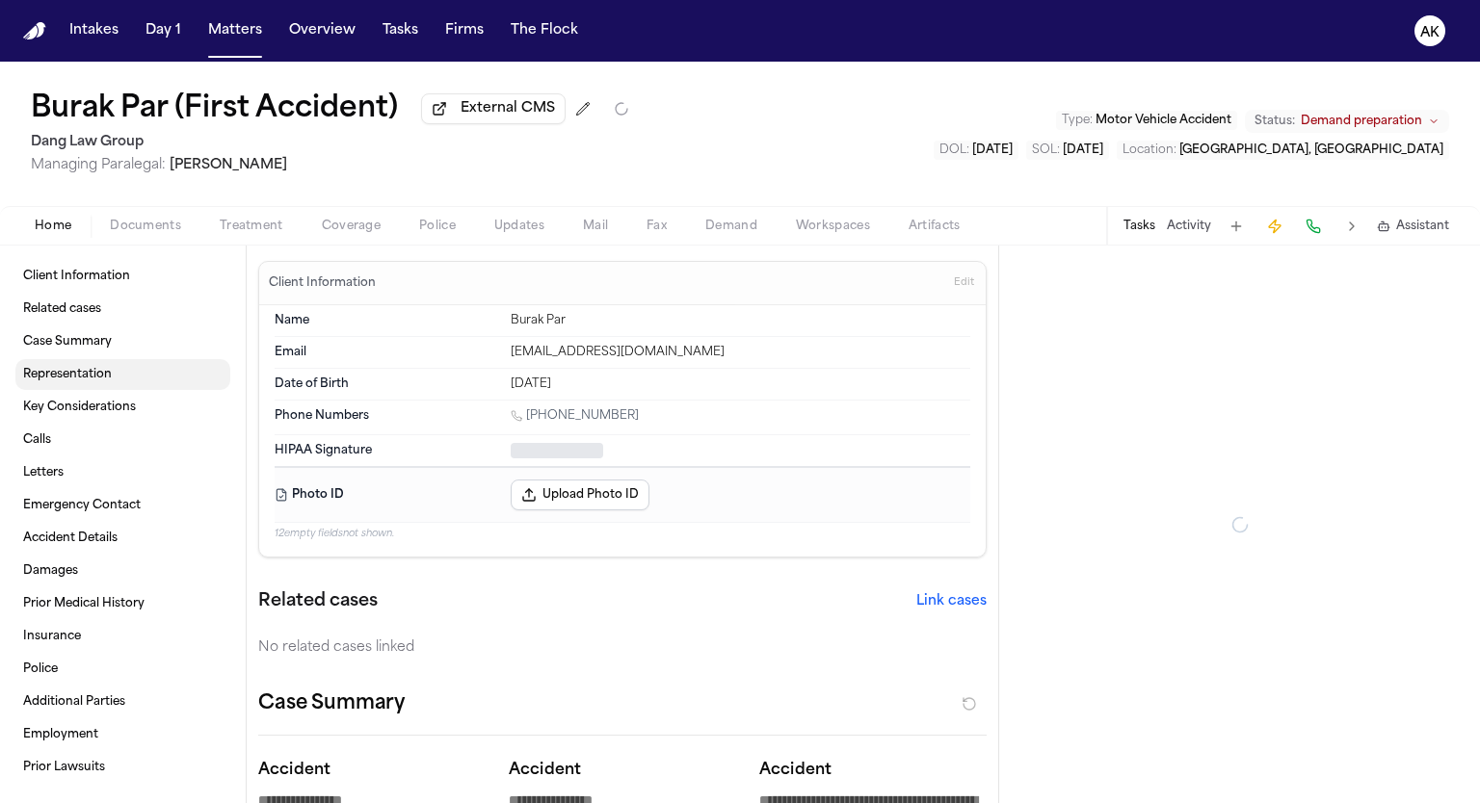
type textarea "*"
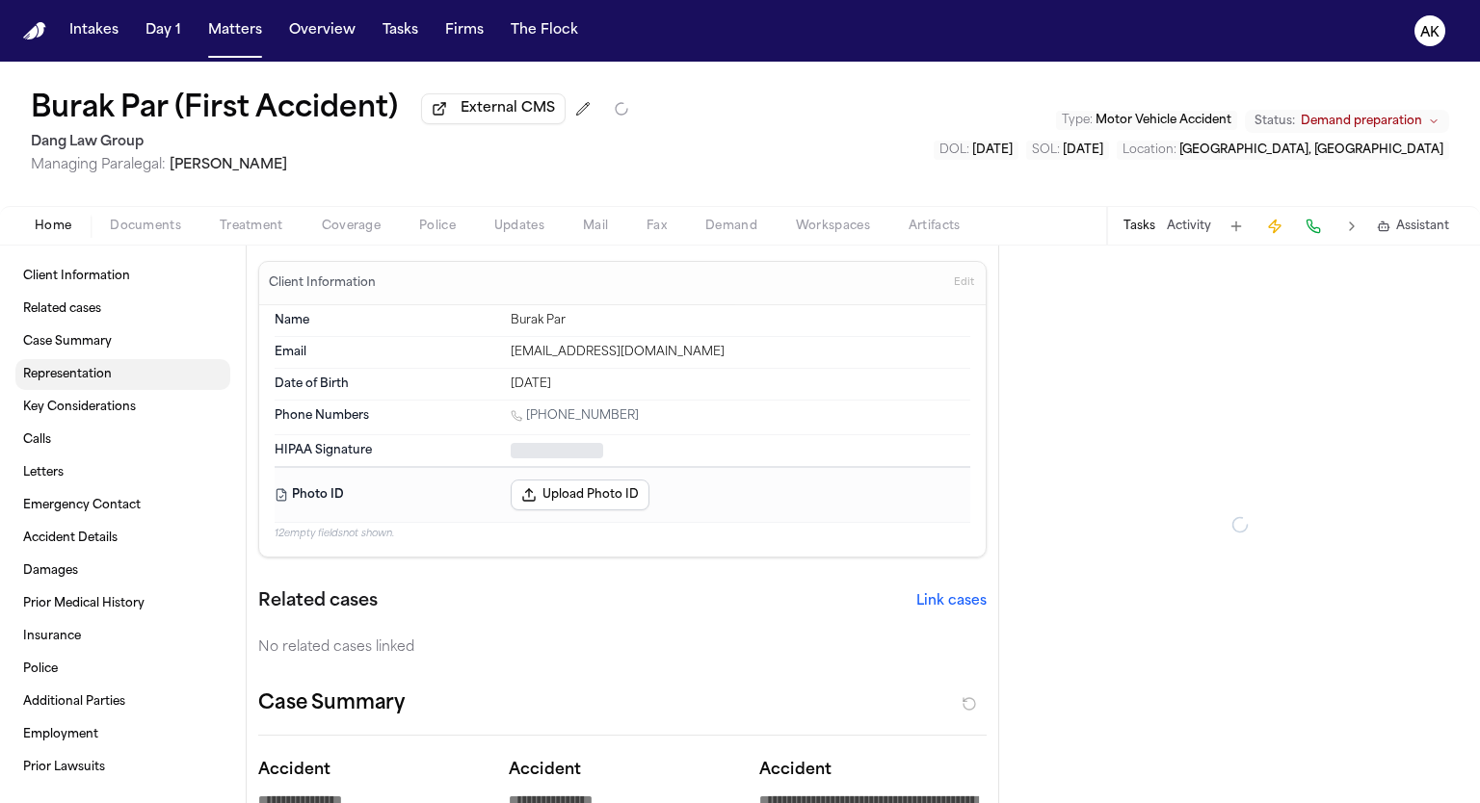
type textarea "*"
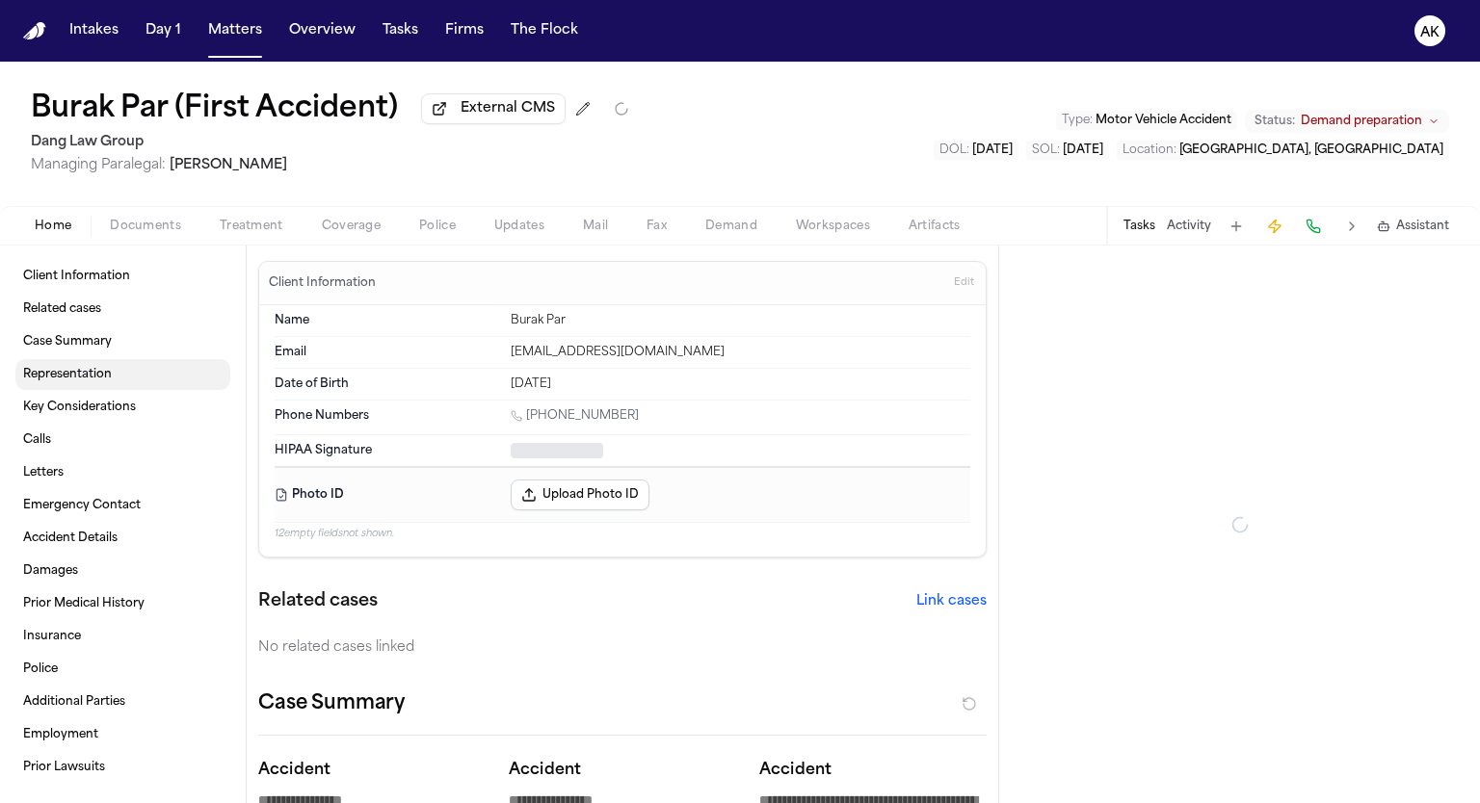
type textarea "*"
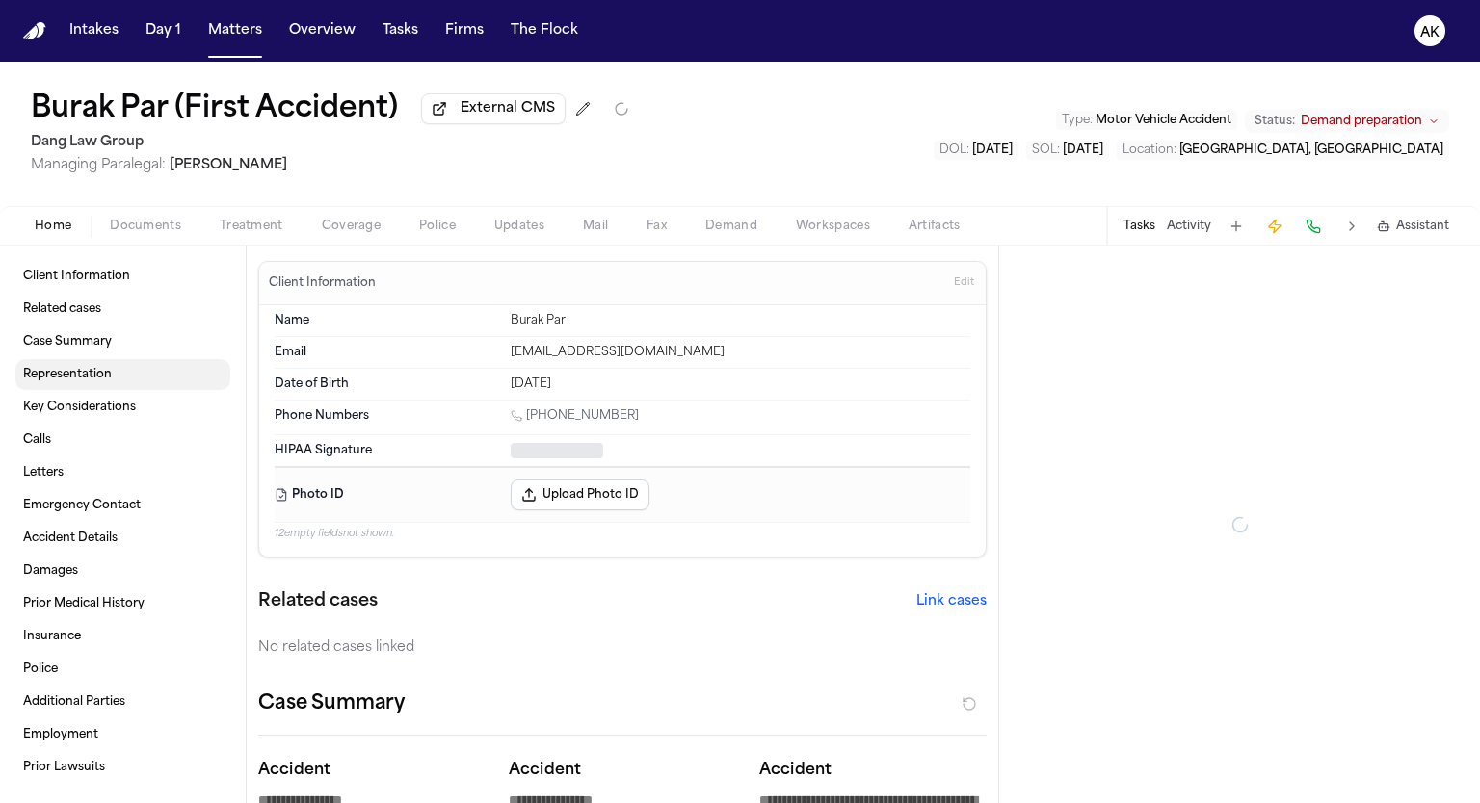
type textarea "*"
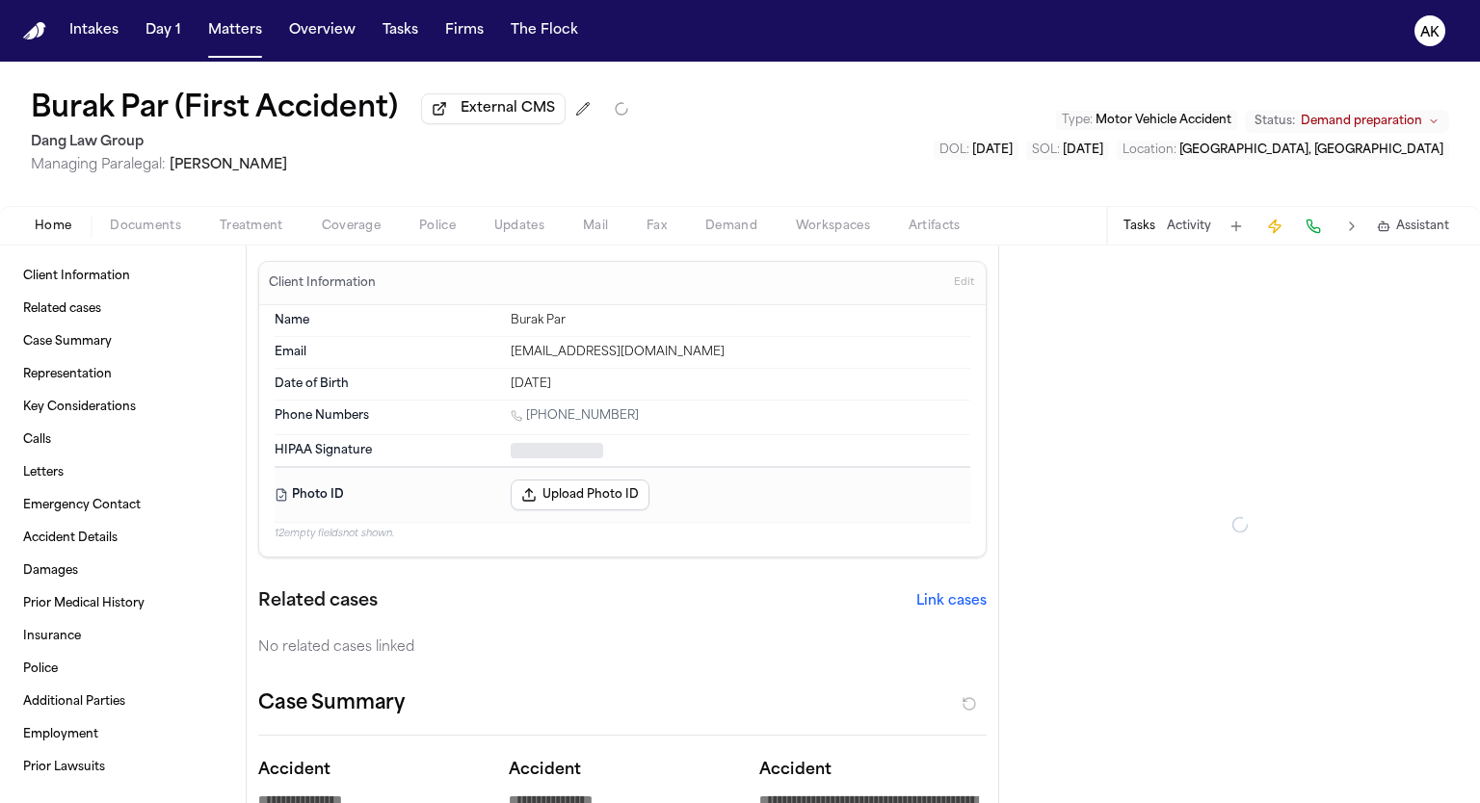
type textarea "*"
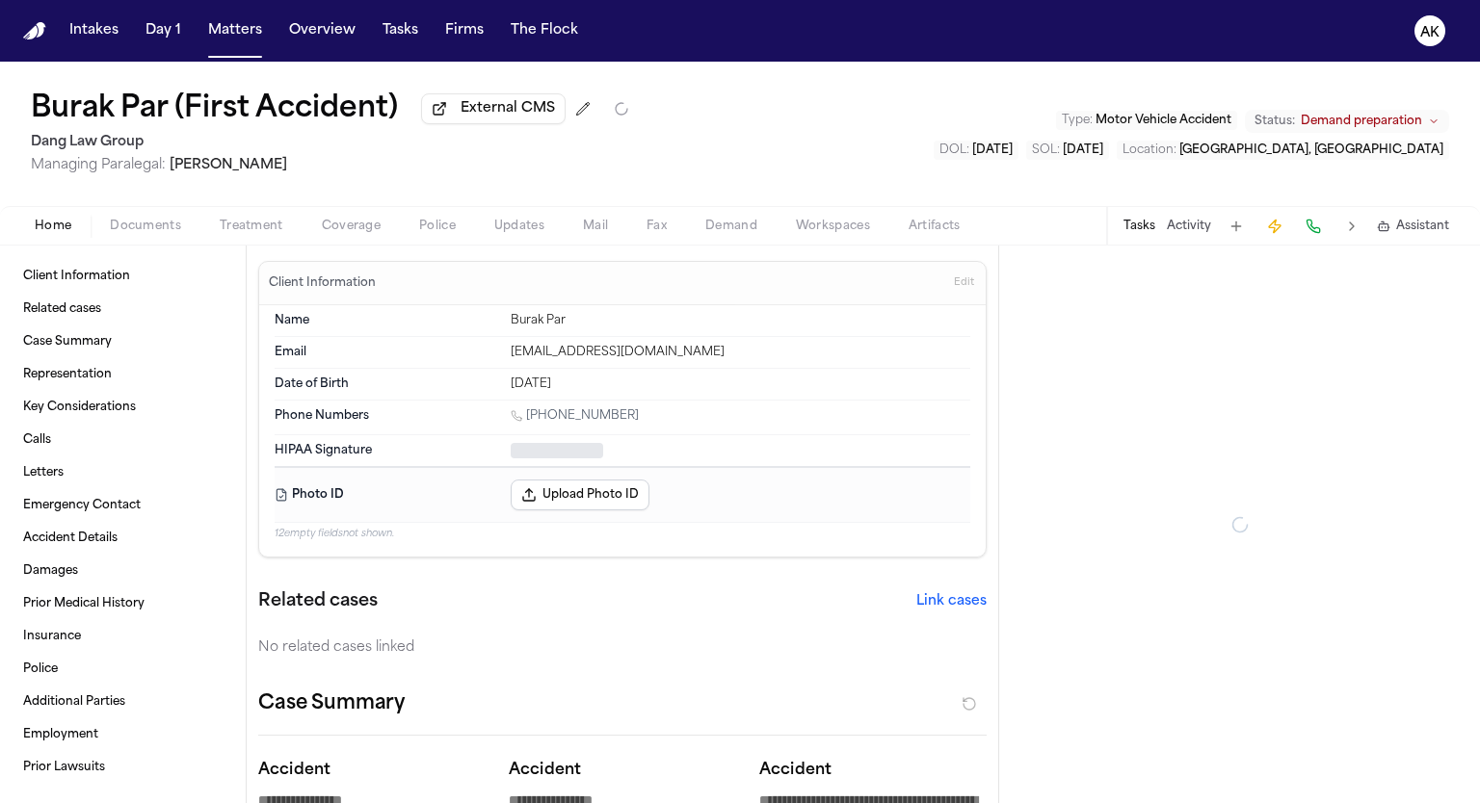
type textarea "*"
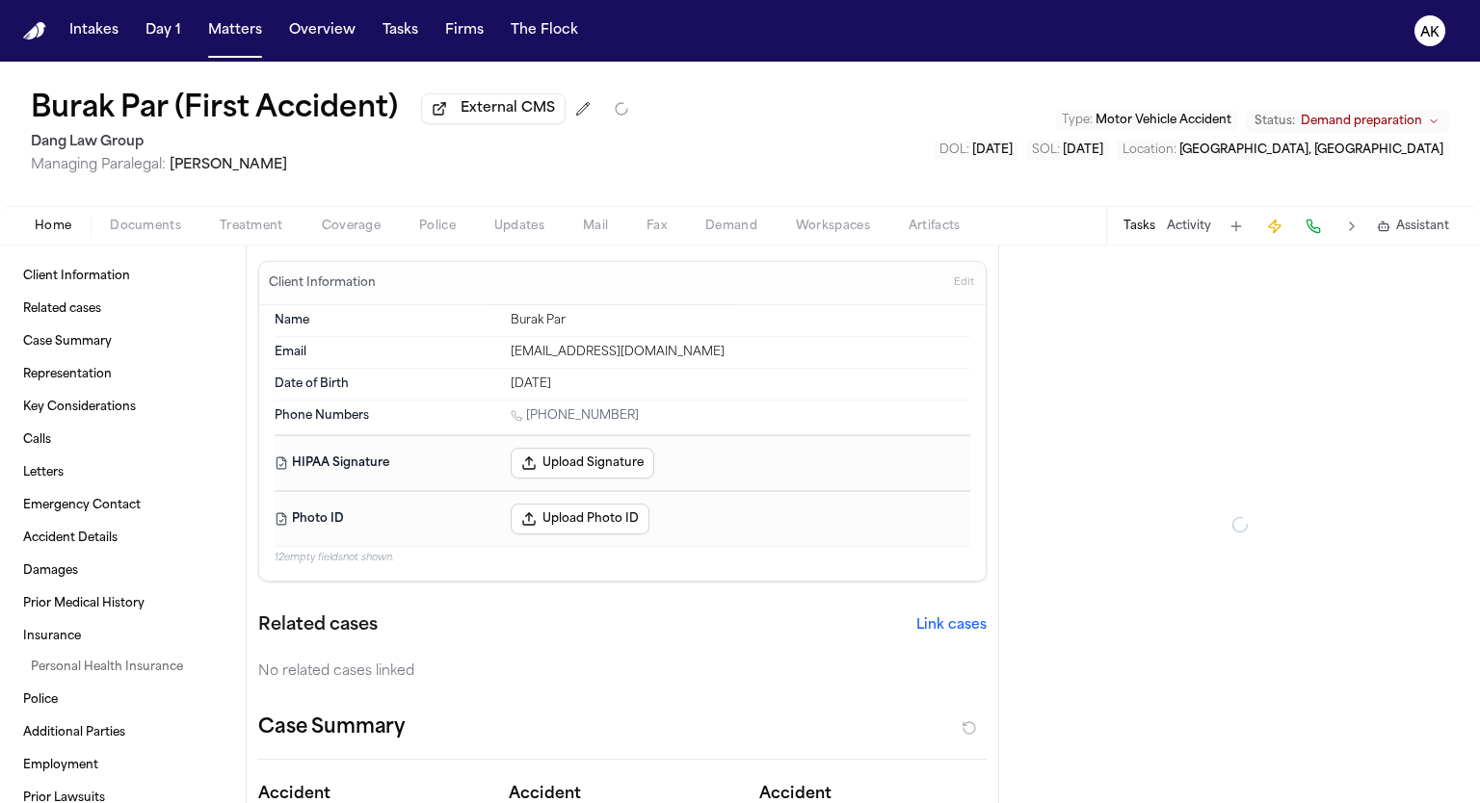
type textarea "*"
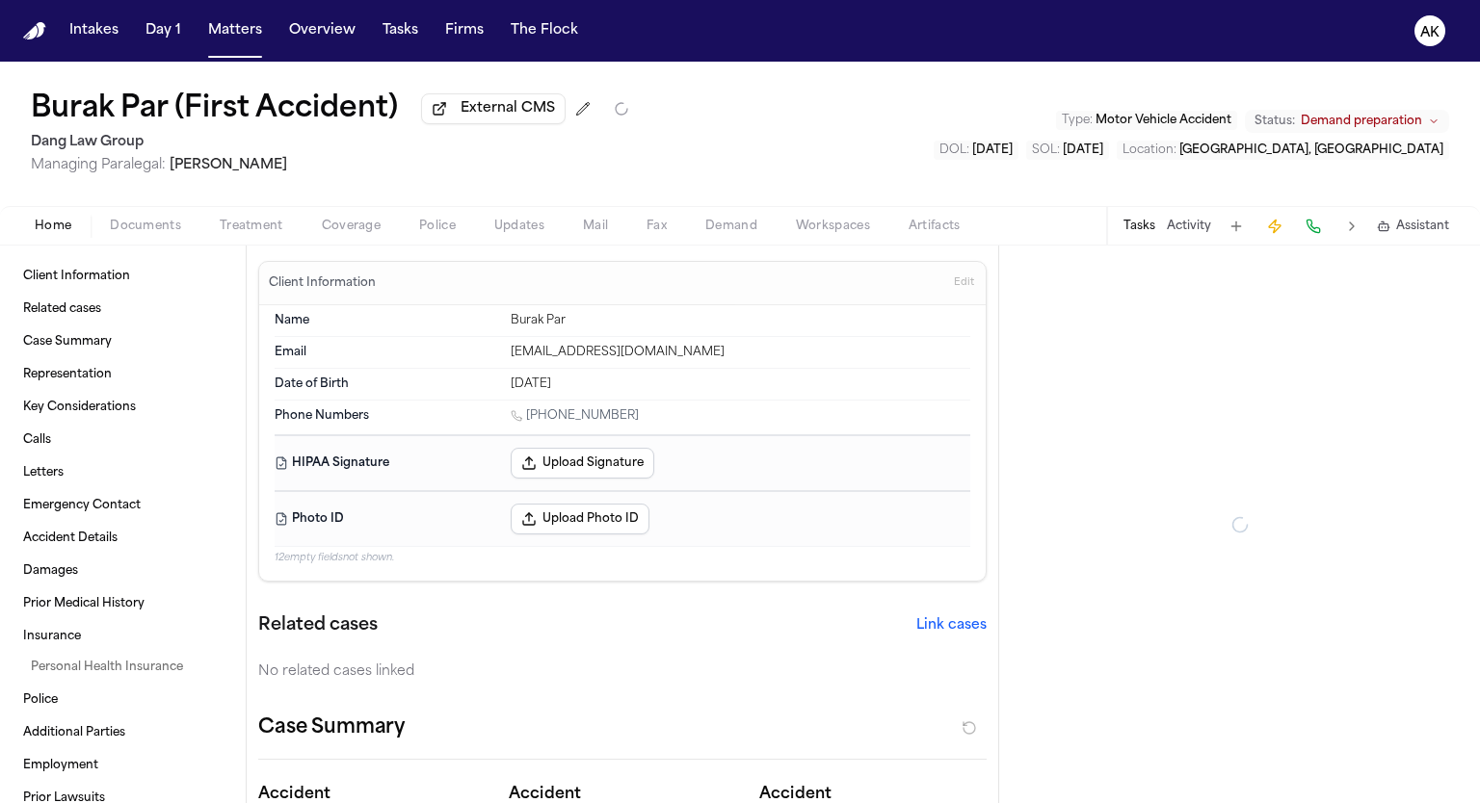
type textarea "*"
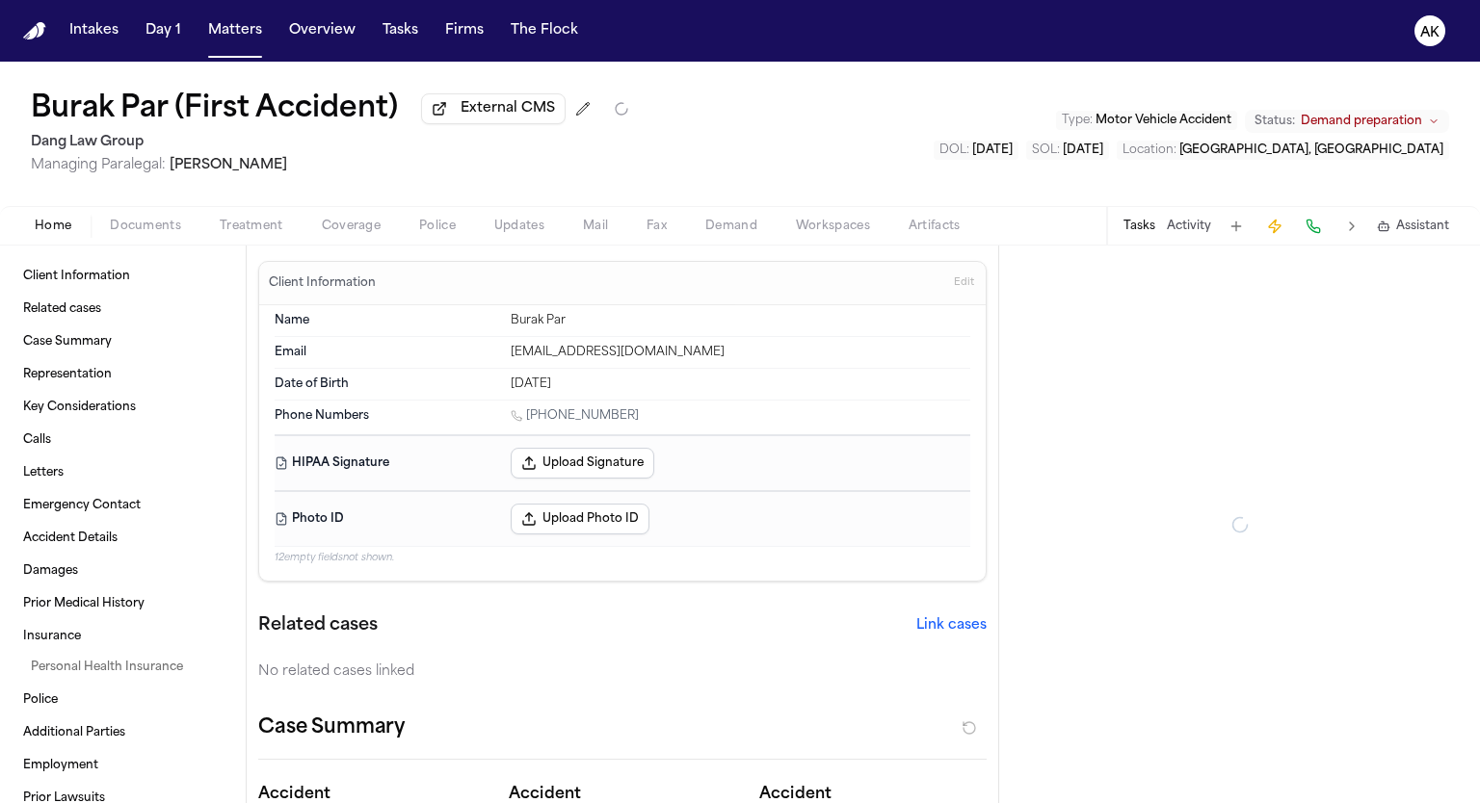
type textarea "*"
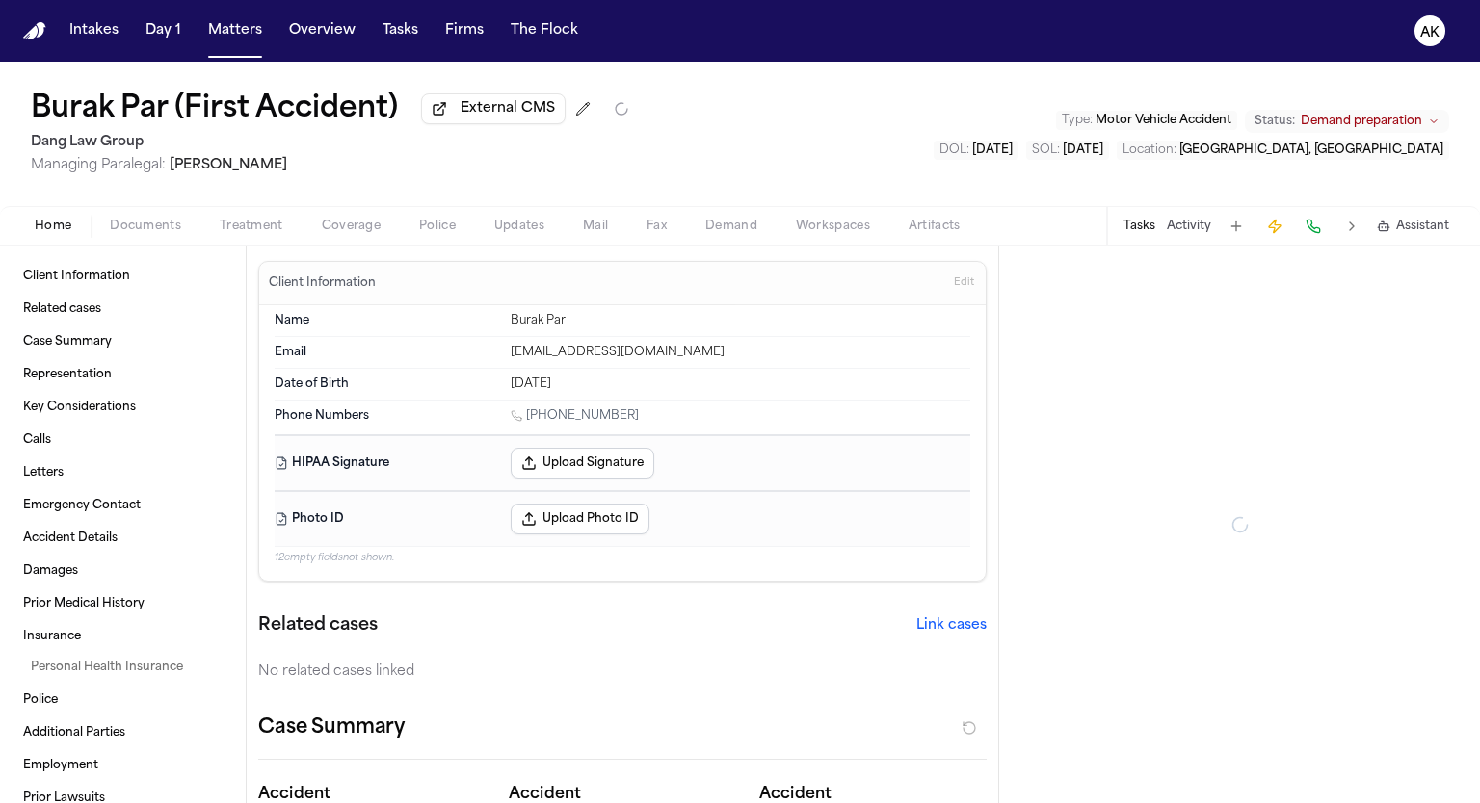
type textarea "*"
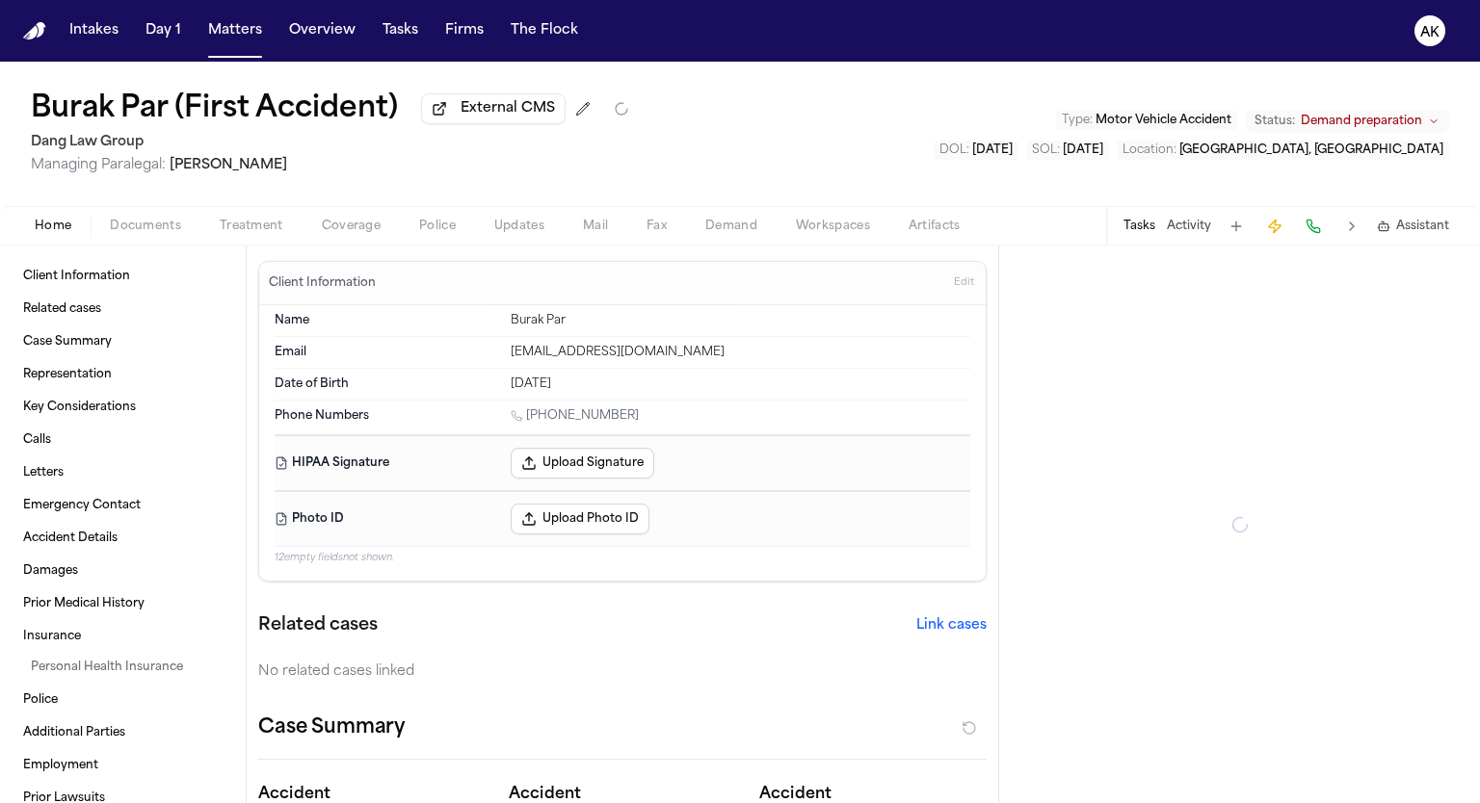
type textarea "*"
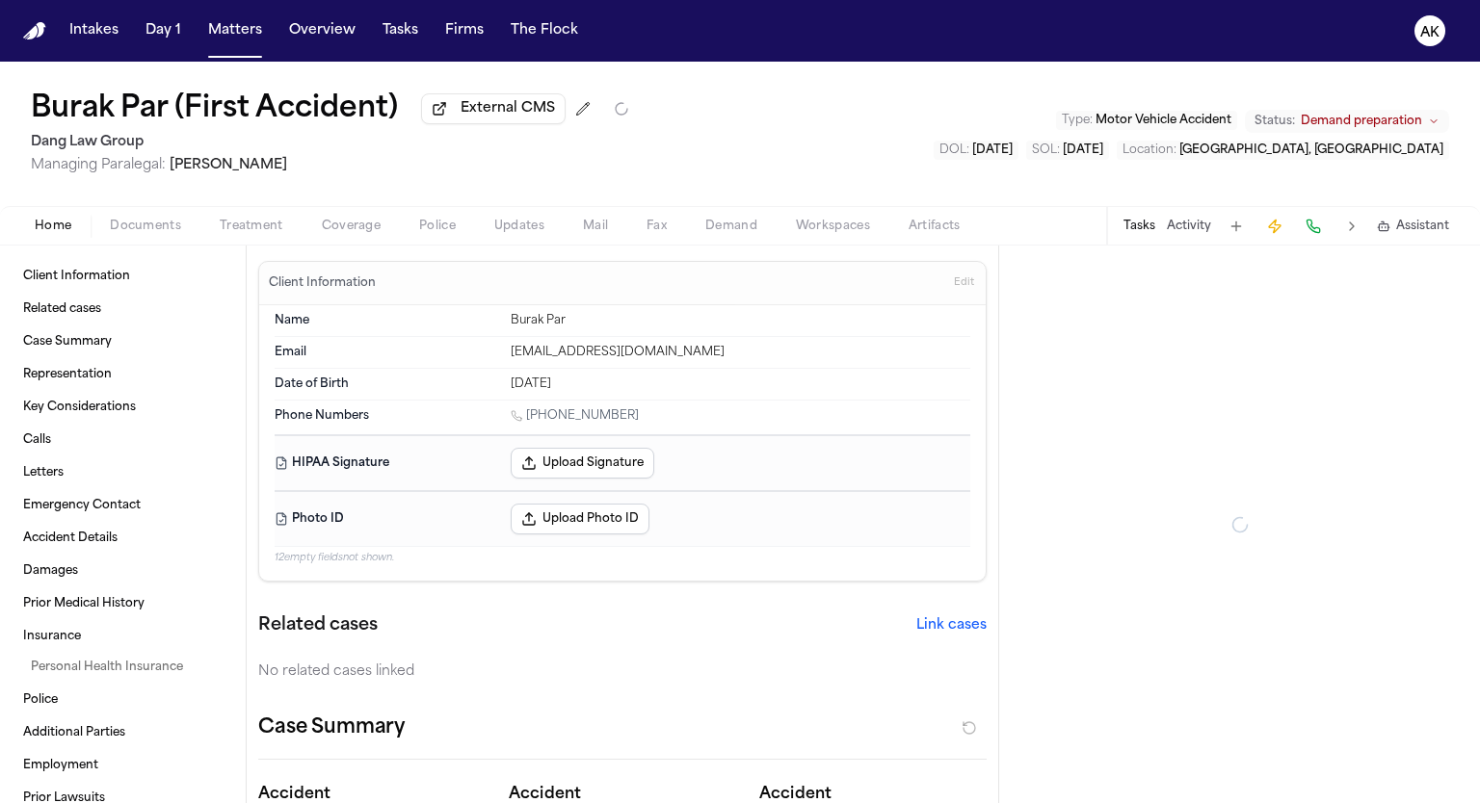
type textarea "*"
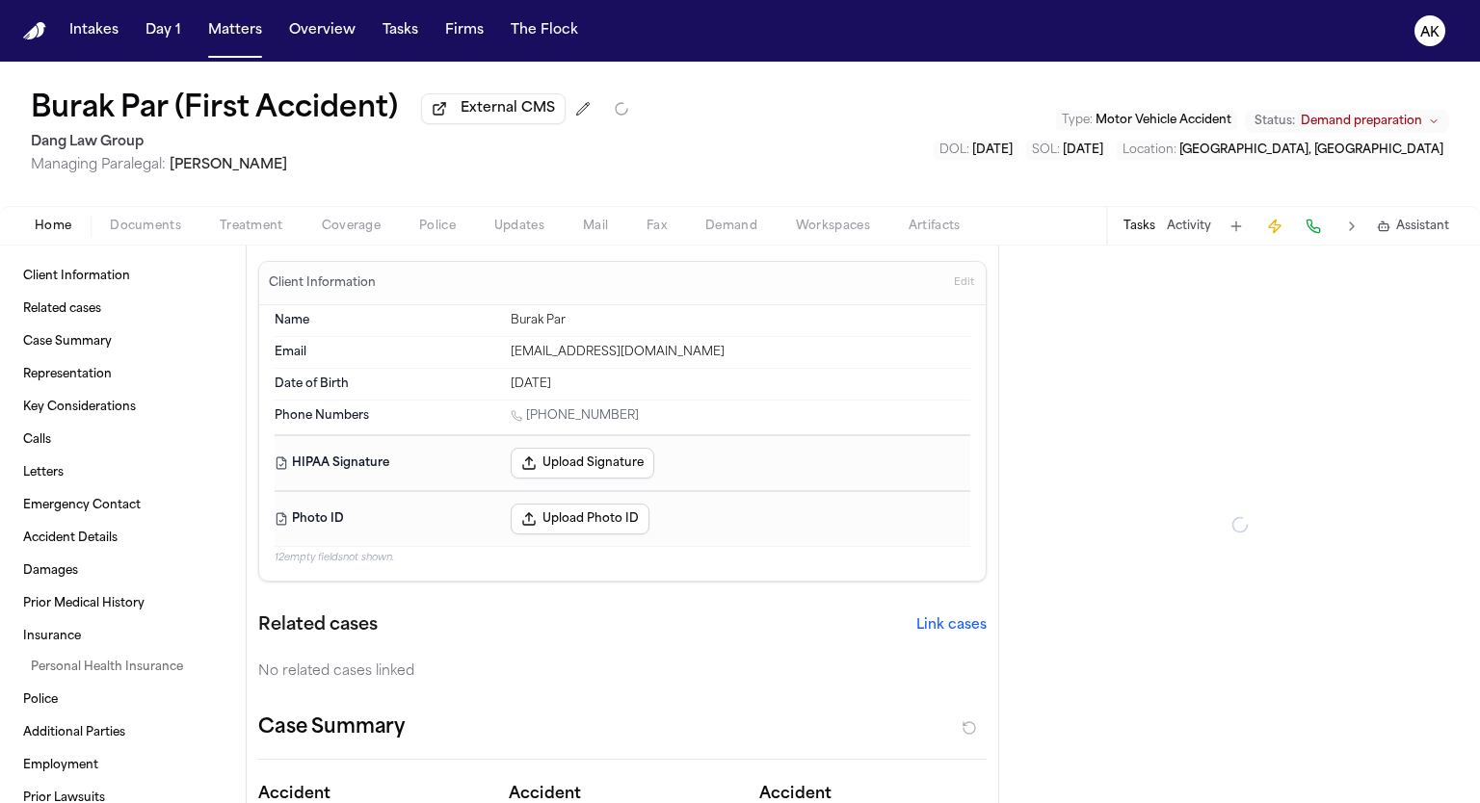
type textarea "*"
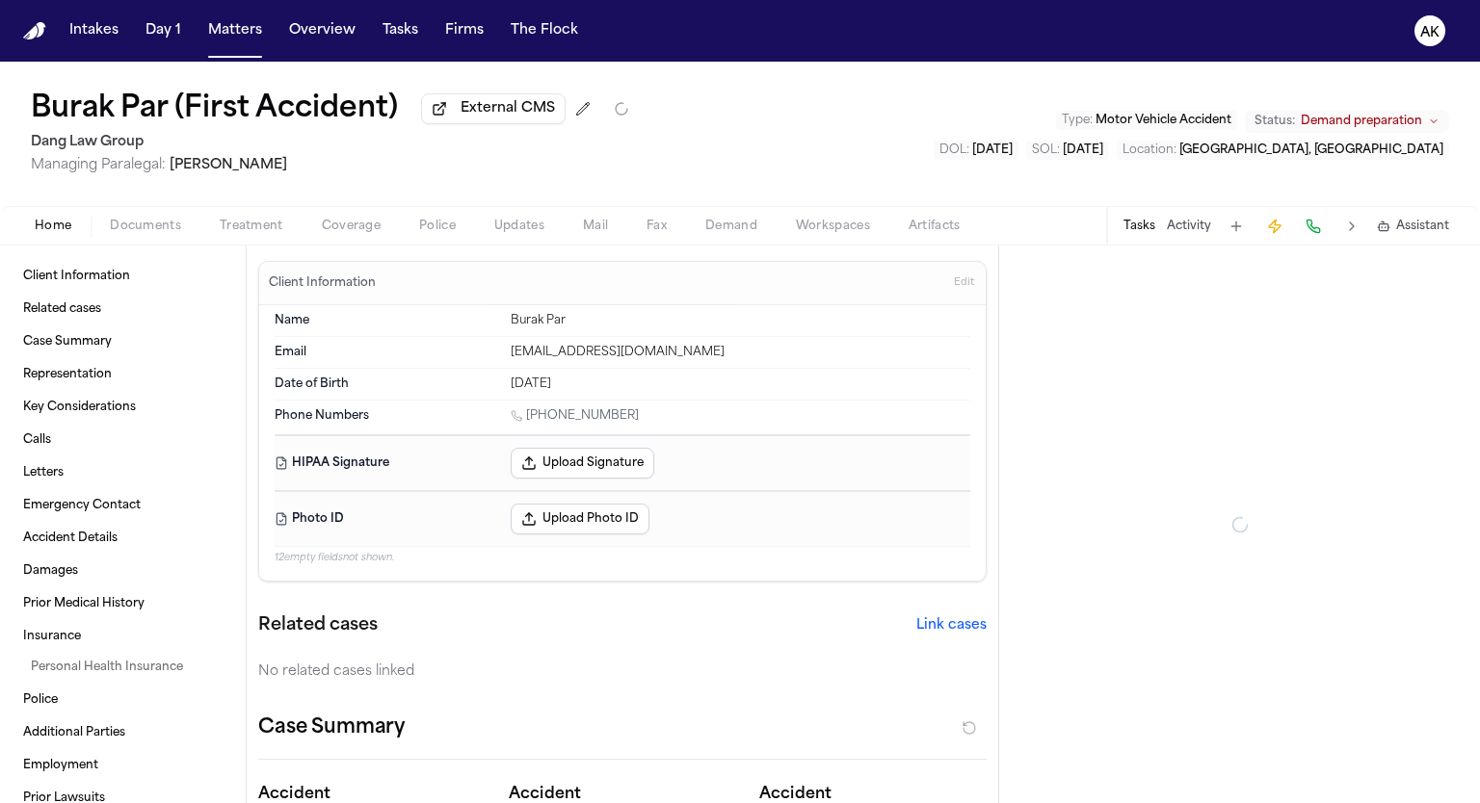
type textarea "*"
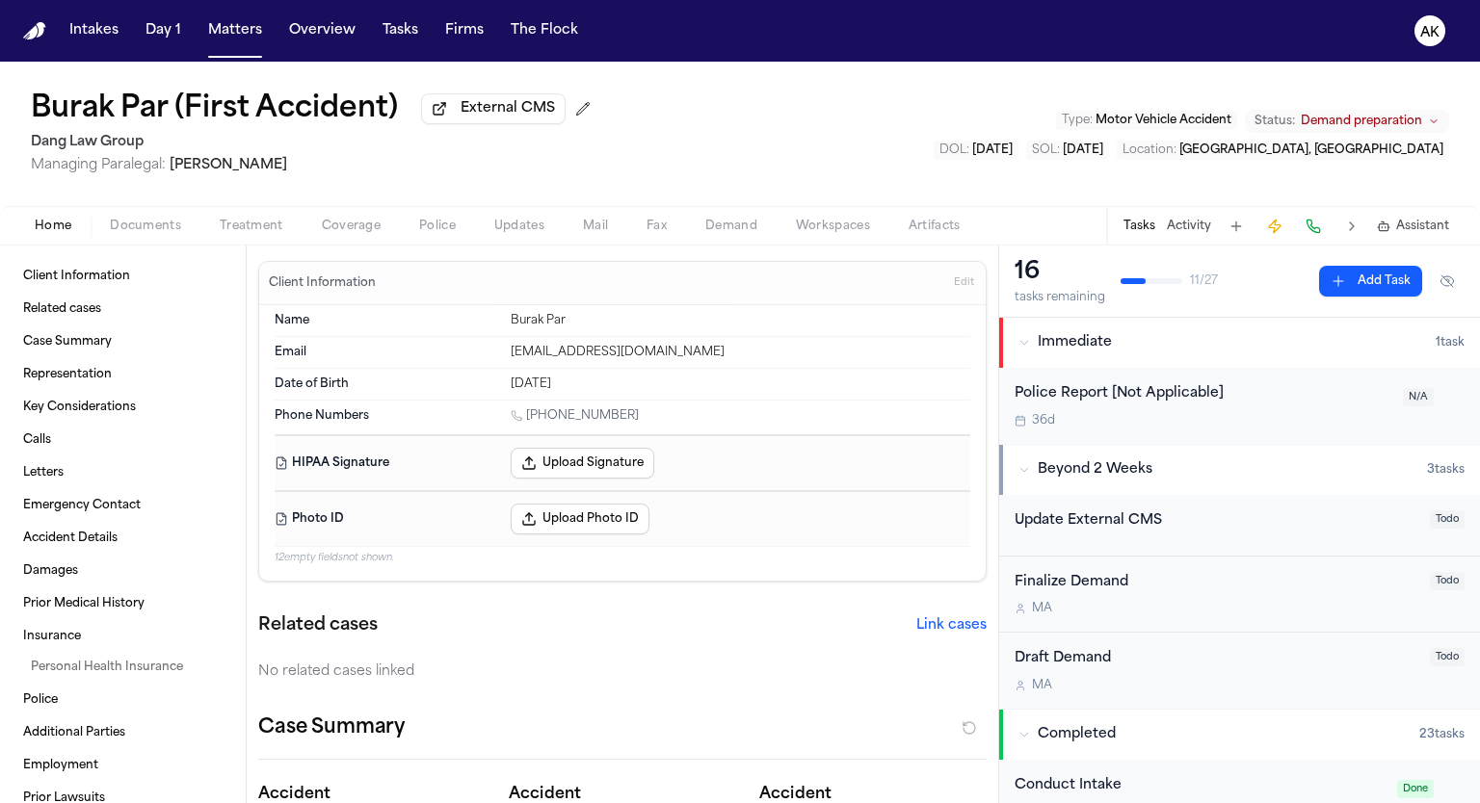
type textarea "*"
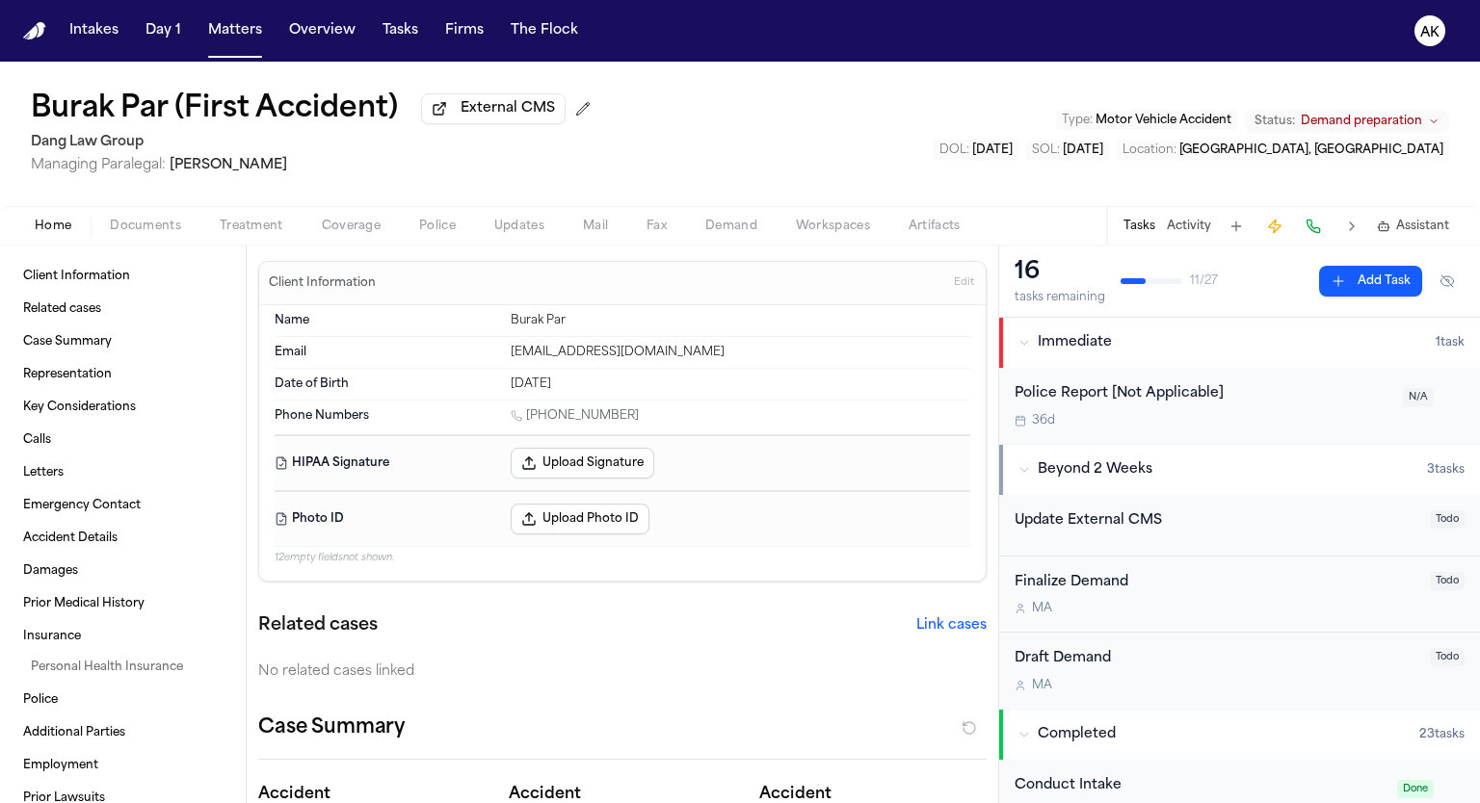
type textarea "*"
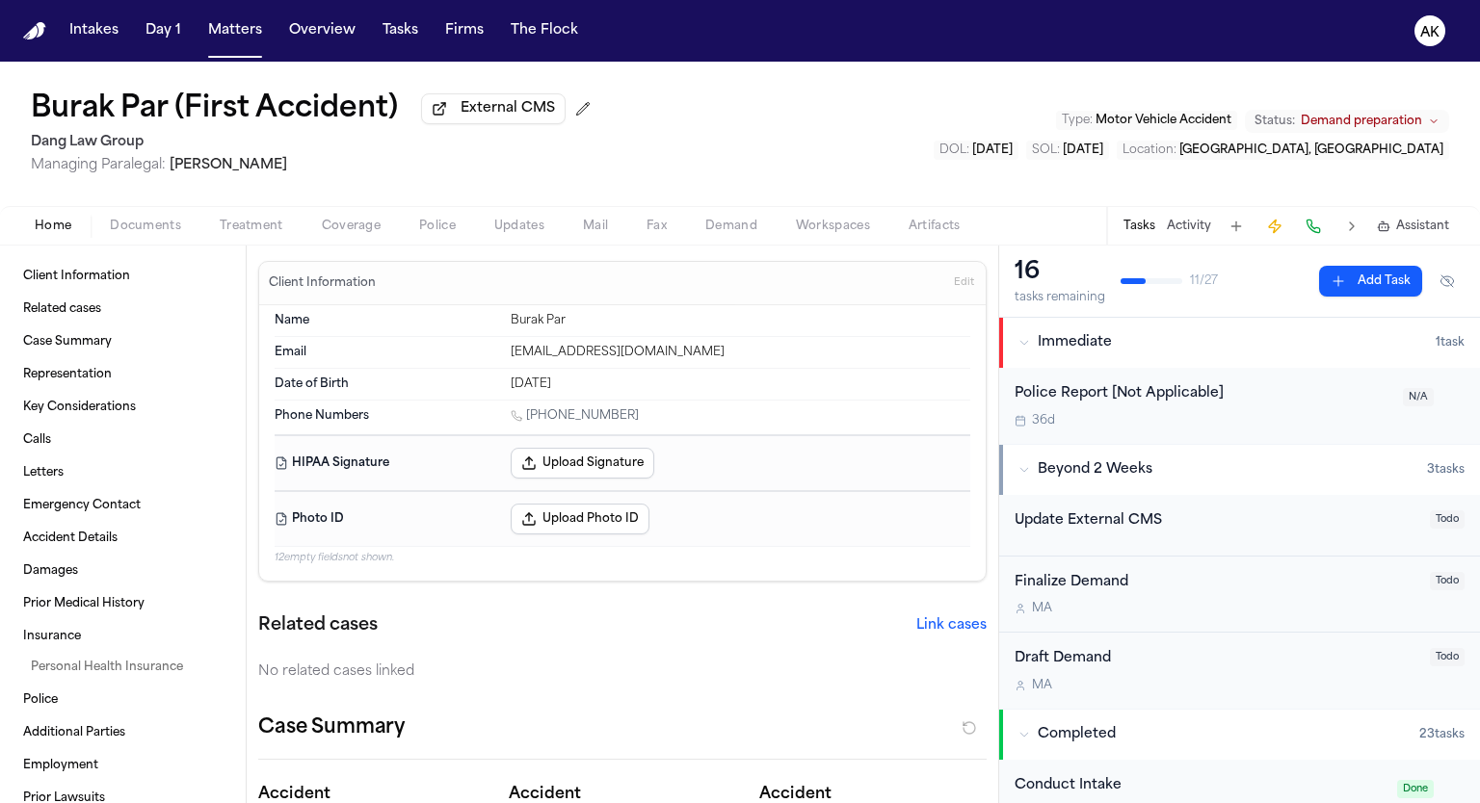
type textarea "*"
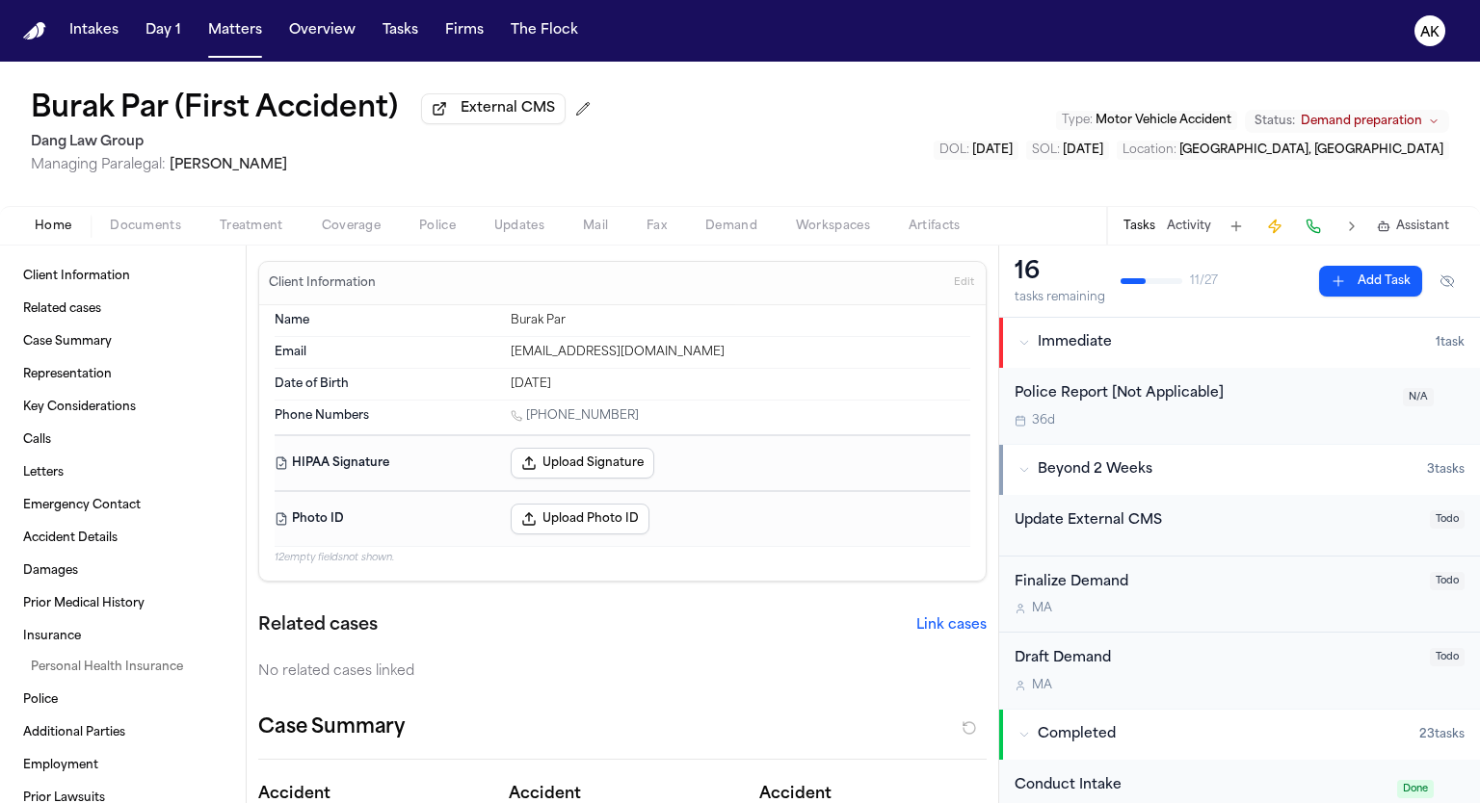
type textarea "*"
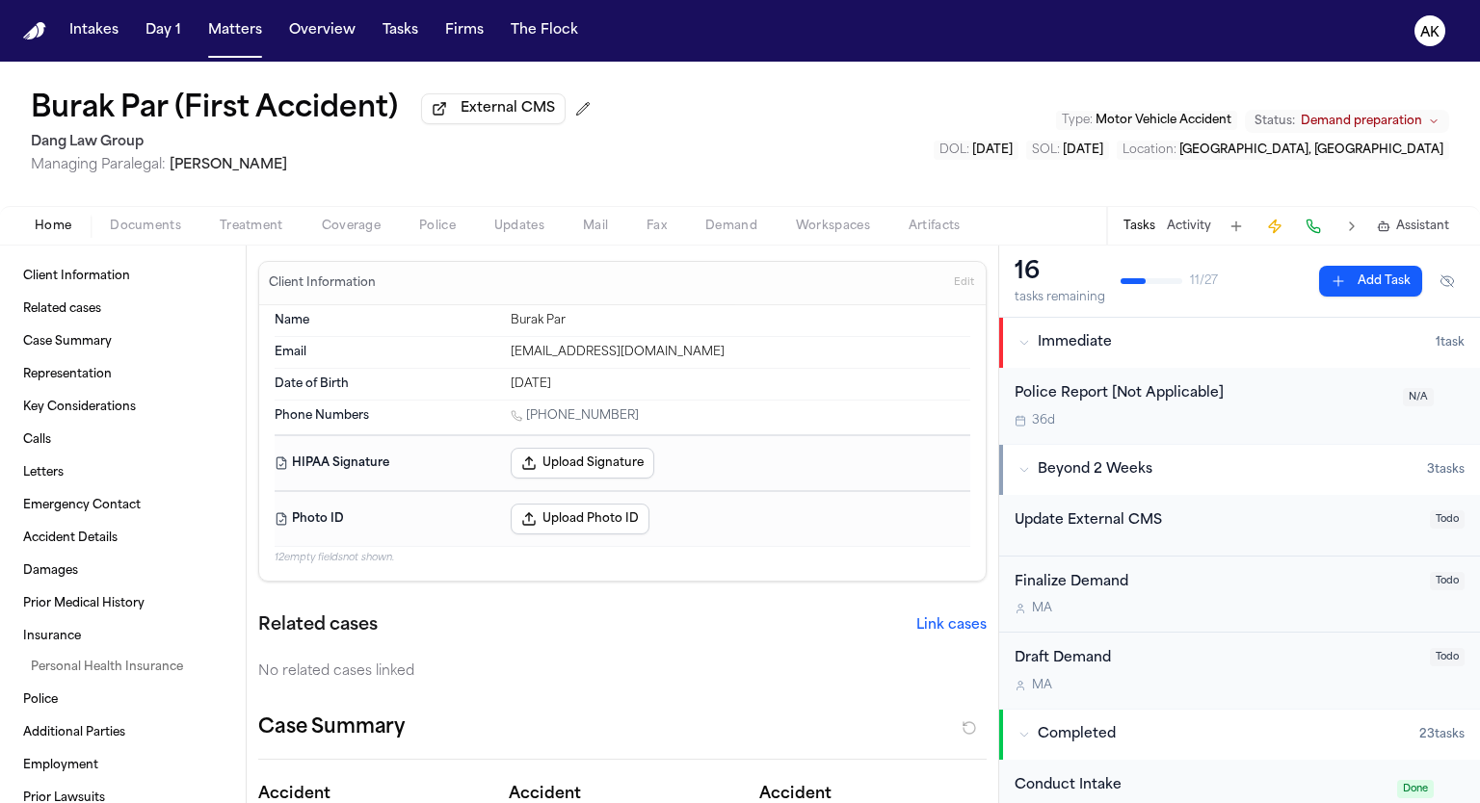
type textarea "*"
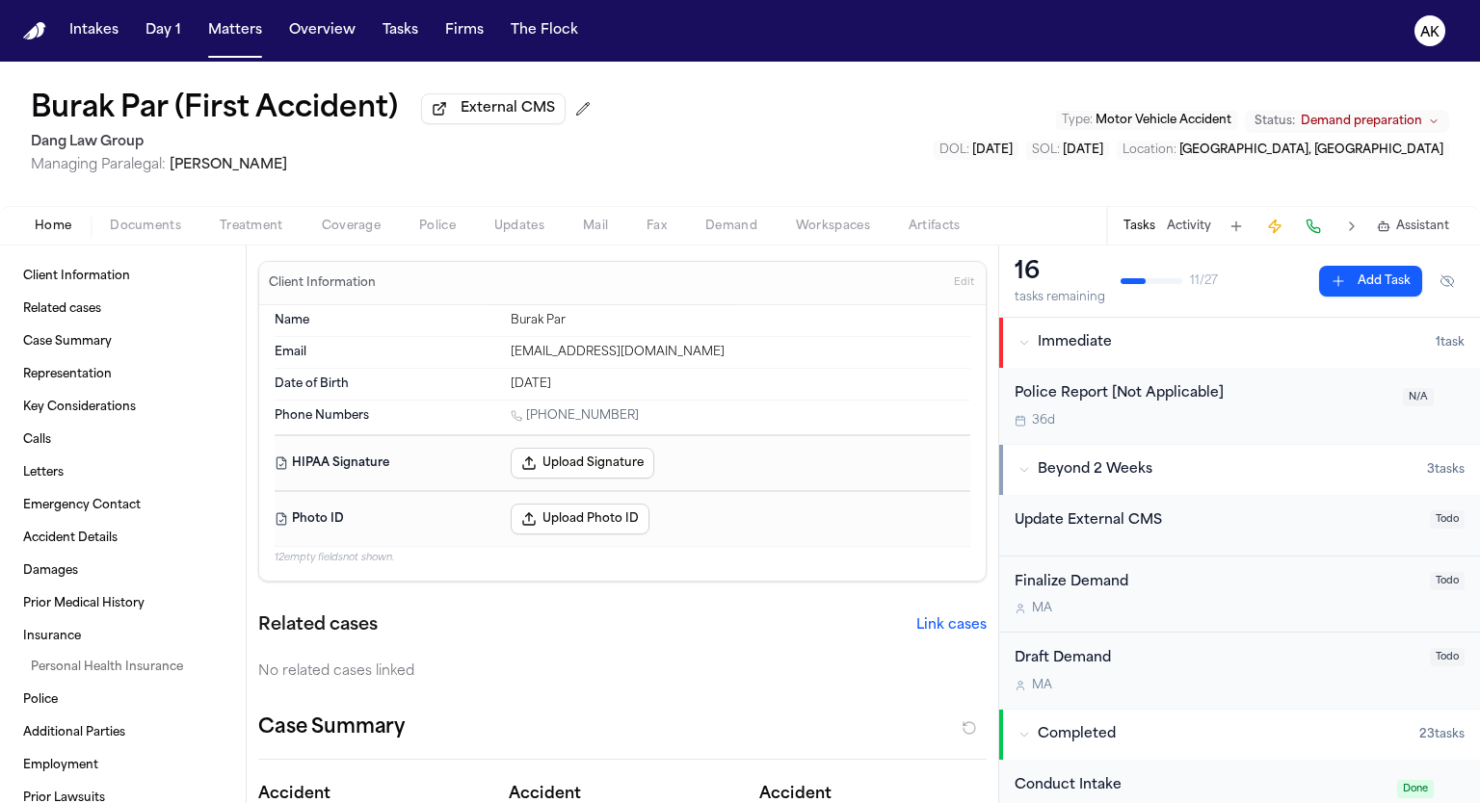
type textarea "*"
click at [829, 223] on span "Workspaces" at bounding box center [833, 226] width 74 height 15
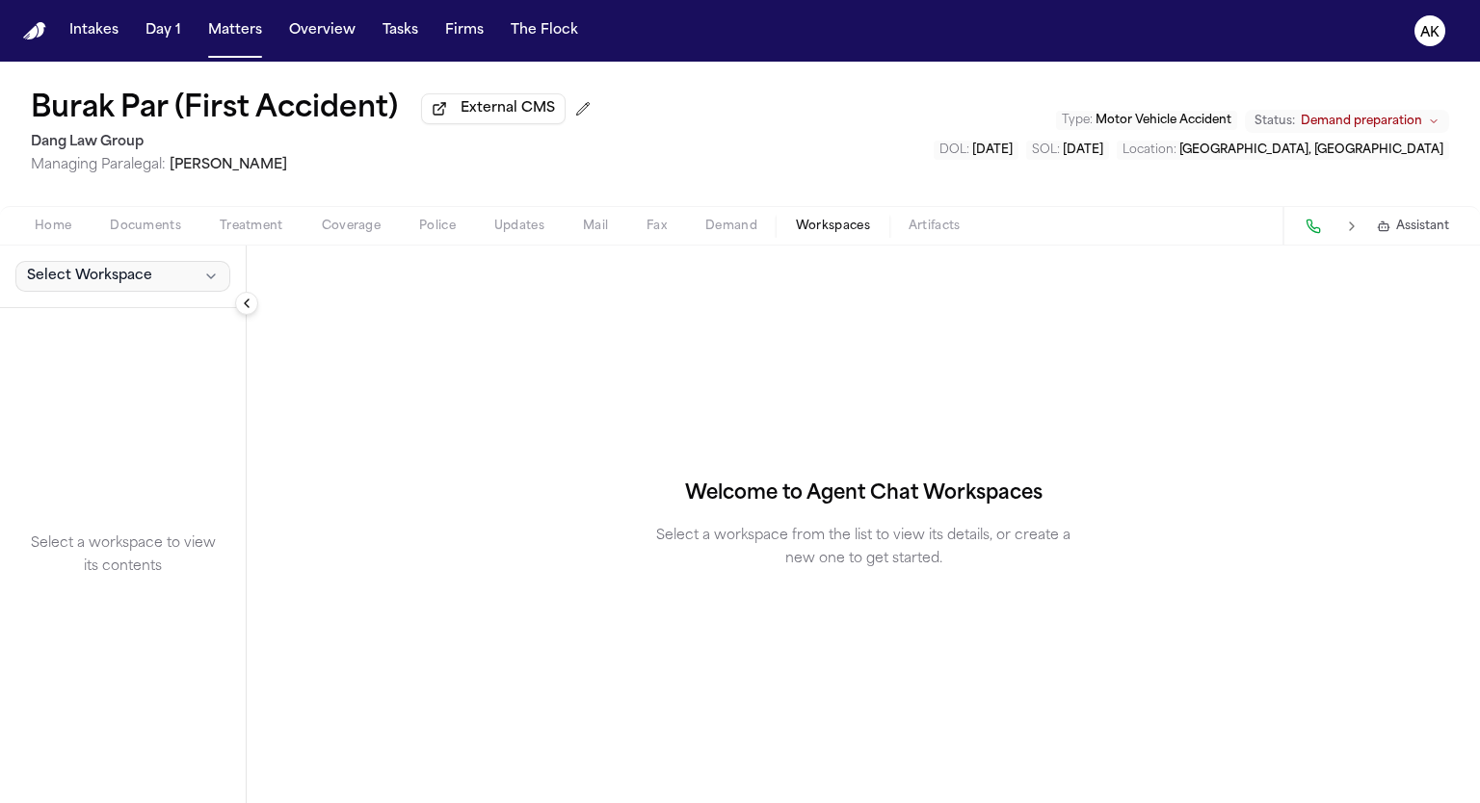
click at [117, 265] on button "Select Workspace" at bounding box center [122, 276] width 215 height 31
click at [117, 313] on span "Finch Agent Demand" at bounding box center [109, 317] width 174 height 19
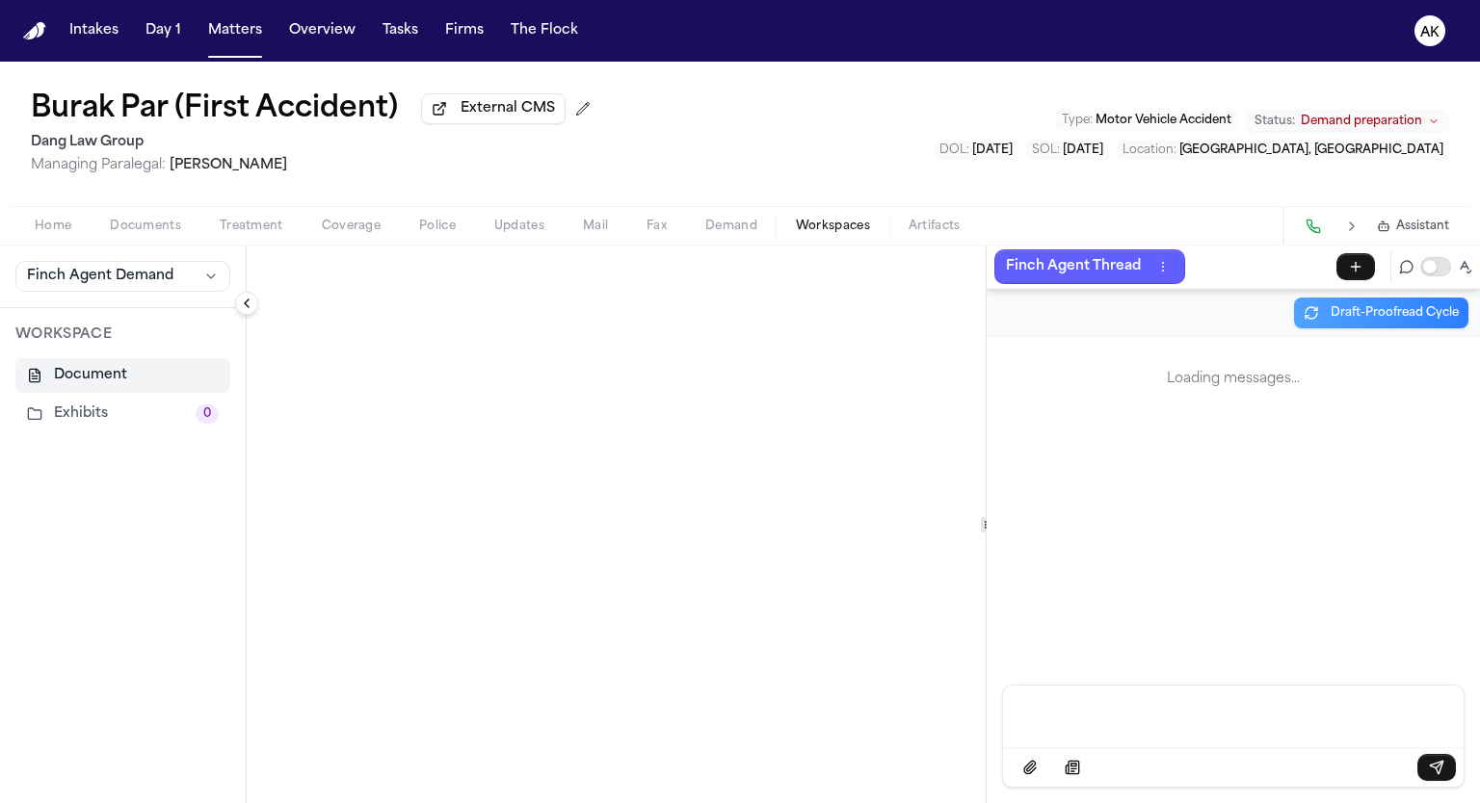
click at [243, 307] on button "Collapse sidebar" at bounding box center [246, 303] width 23 height 23
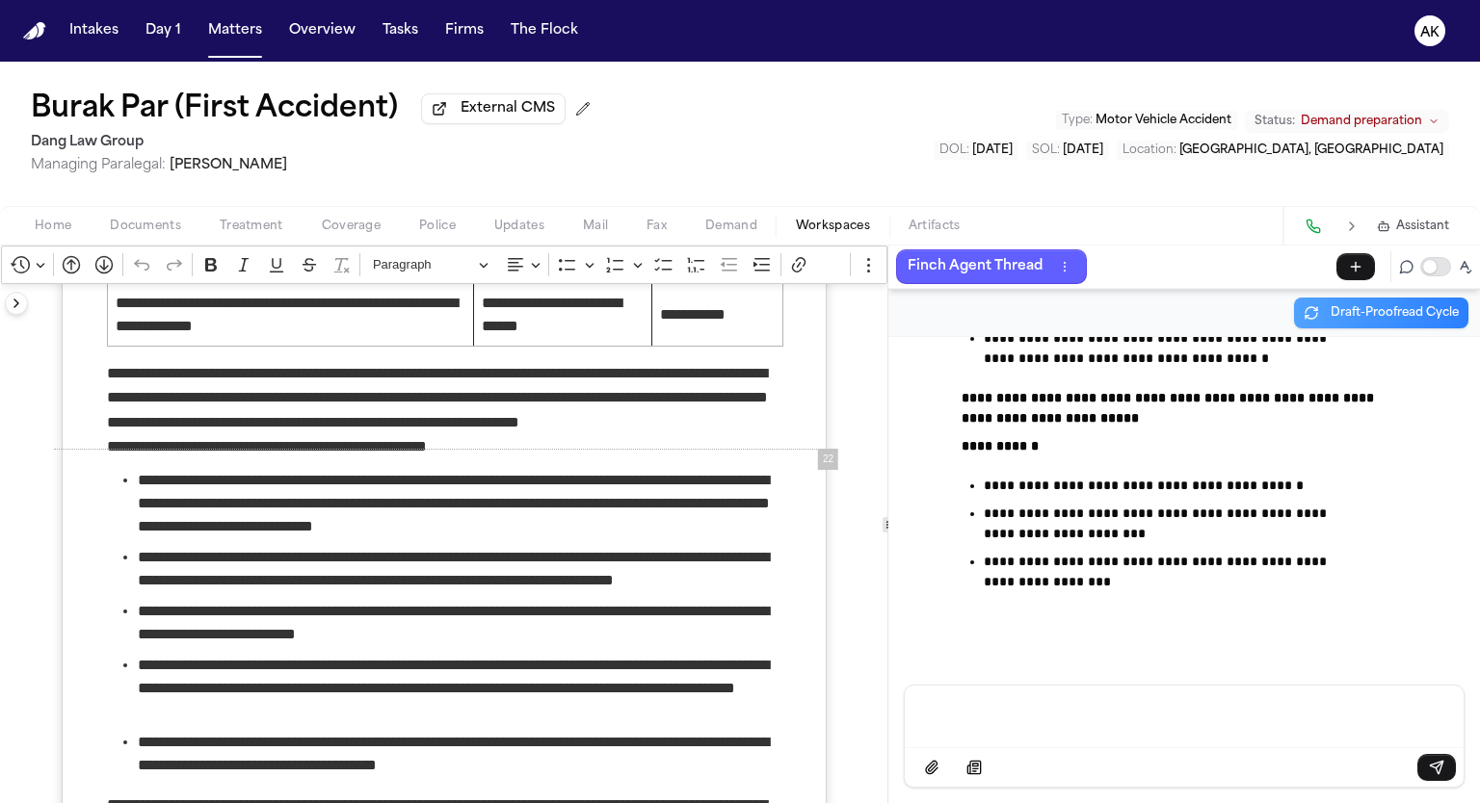
scroll to position [152007, 0]
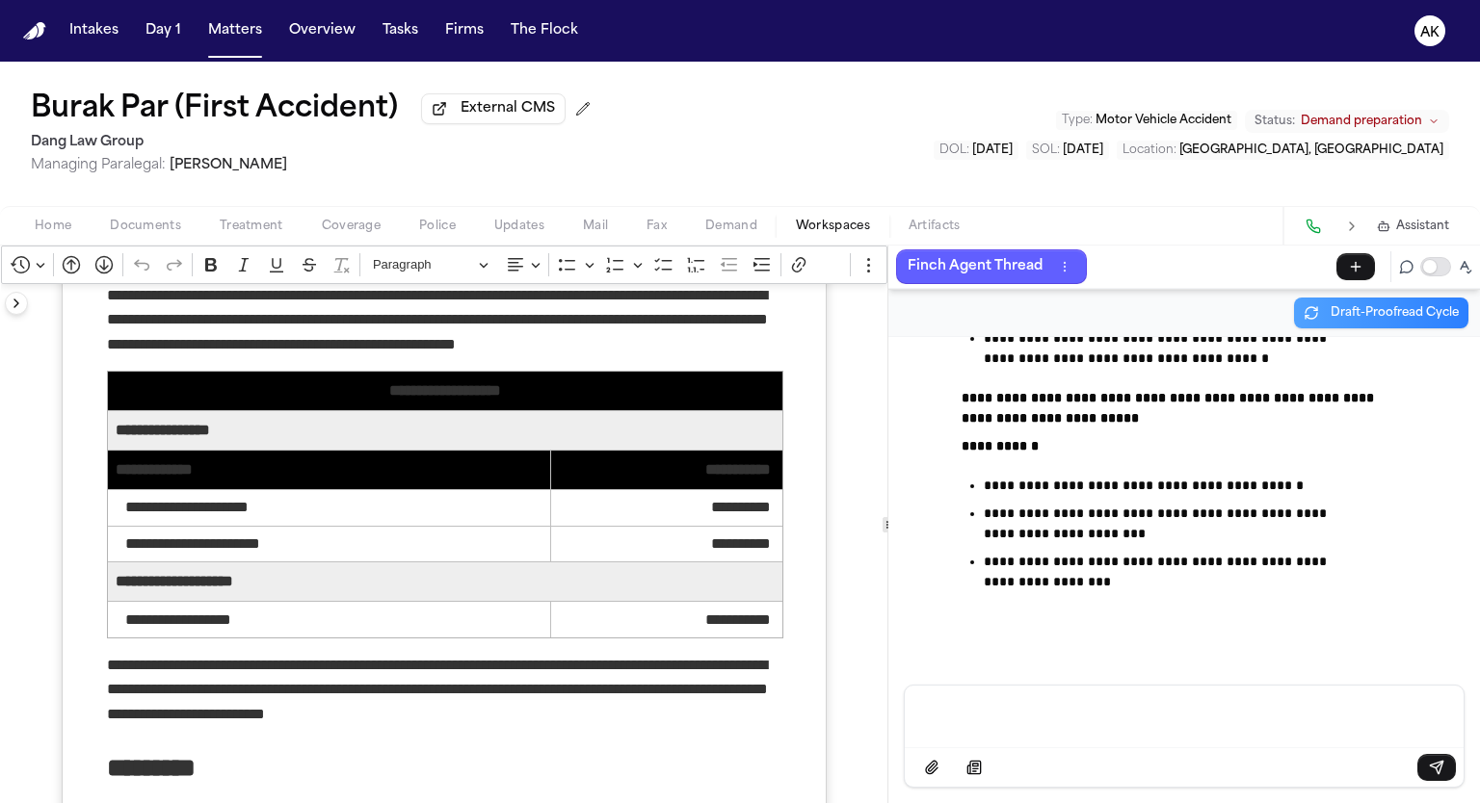
click at [994, 719] on p "Message input" at bounding box center [1184, 714] width 512 height 19
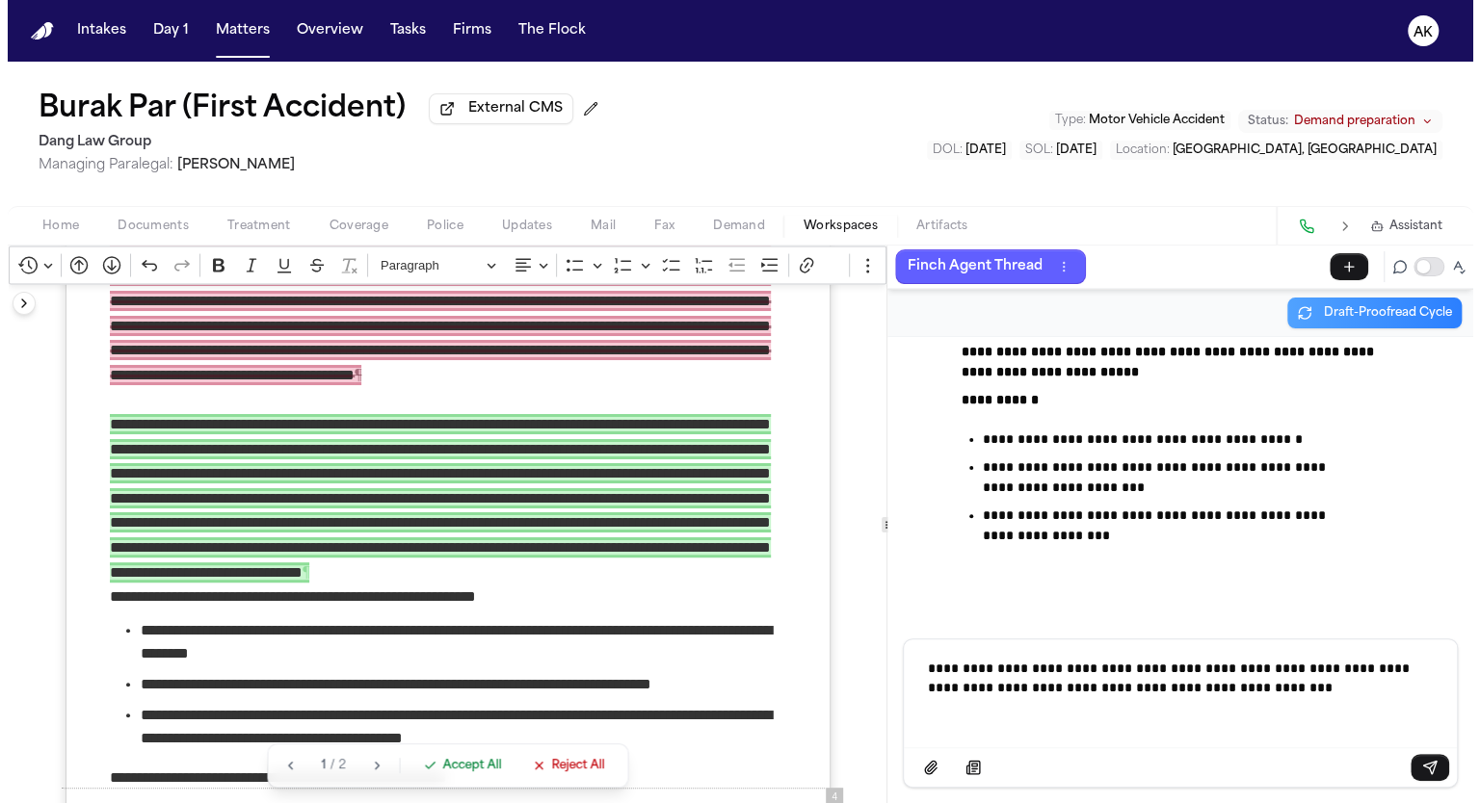
scroll to position [153947, 0]
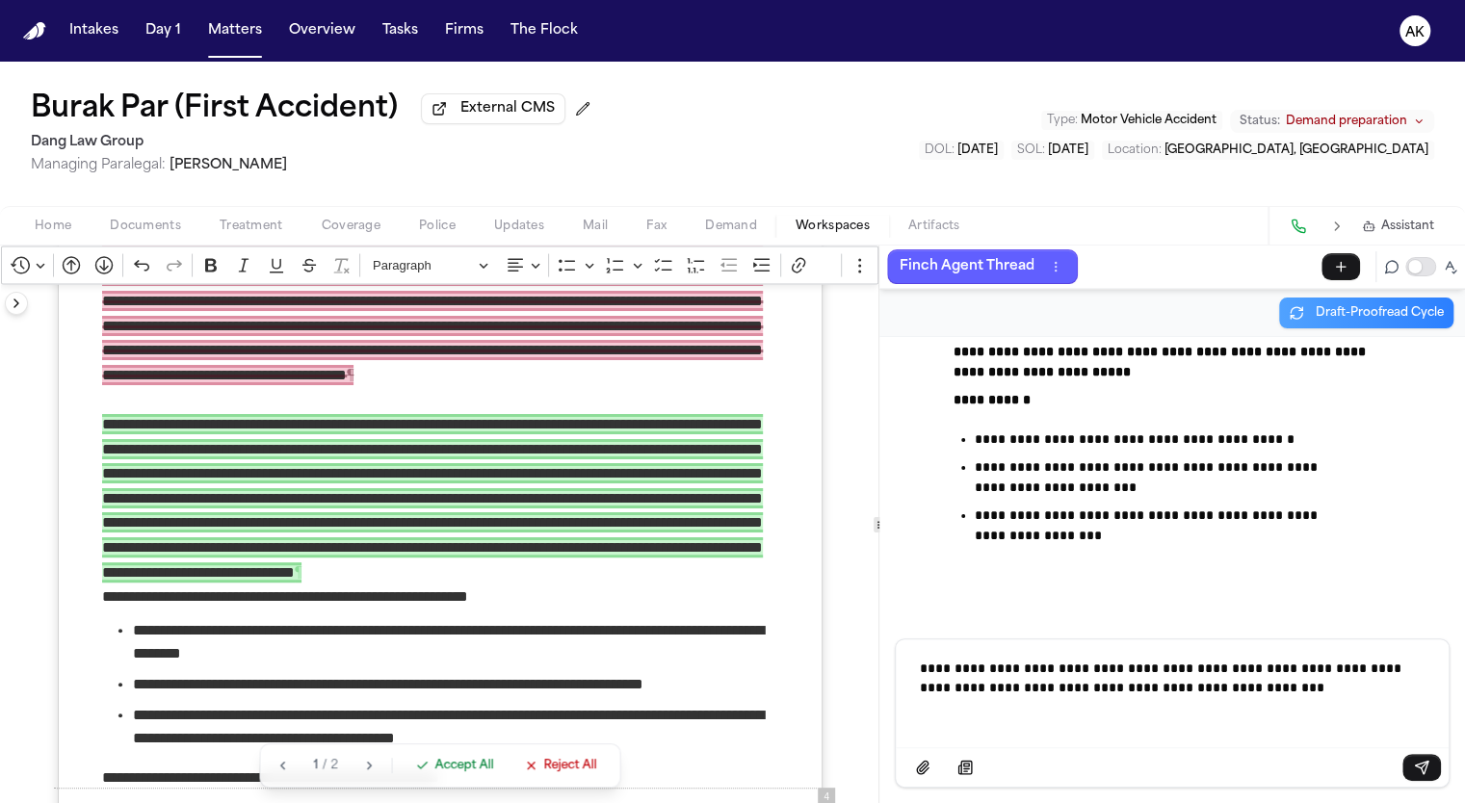
click at [566, 764] on span "Reject All" at bounding box center [569, 765] width 53 height 15
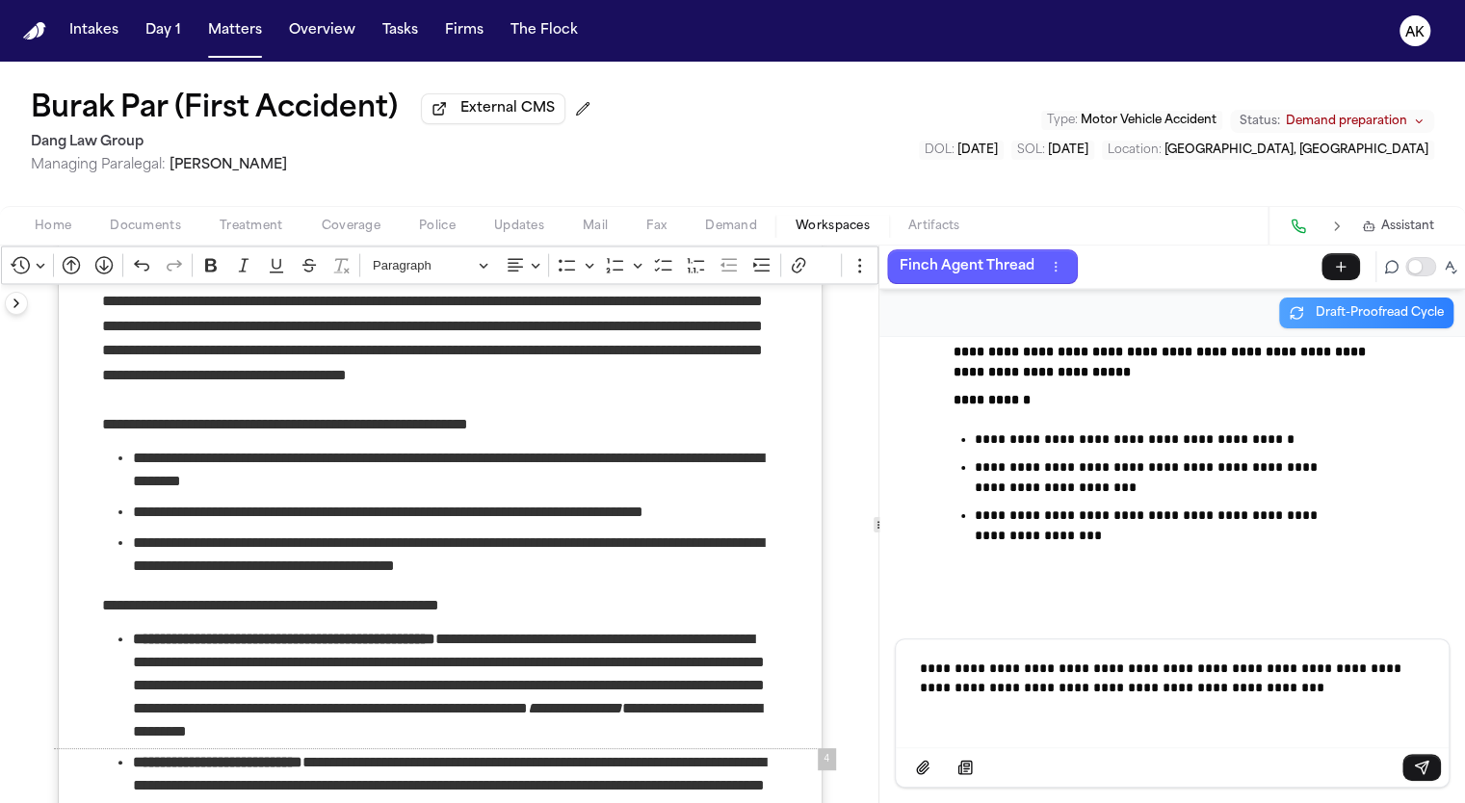
click at [1300, 681] on p "**********" at bounding box center [1172, 678] width 507 height 39
drag, startPoint x: 1208, startPoint y: 662, endPoint x: 643, endPoint y: 579, distance: 571.5
click at [643, 579] on div "**********" at bounding box center [733, 525] width 1464 height 558
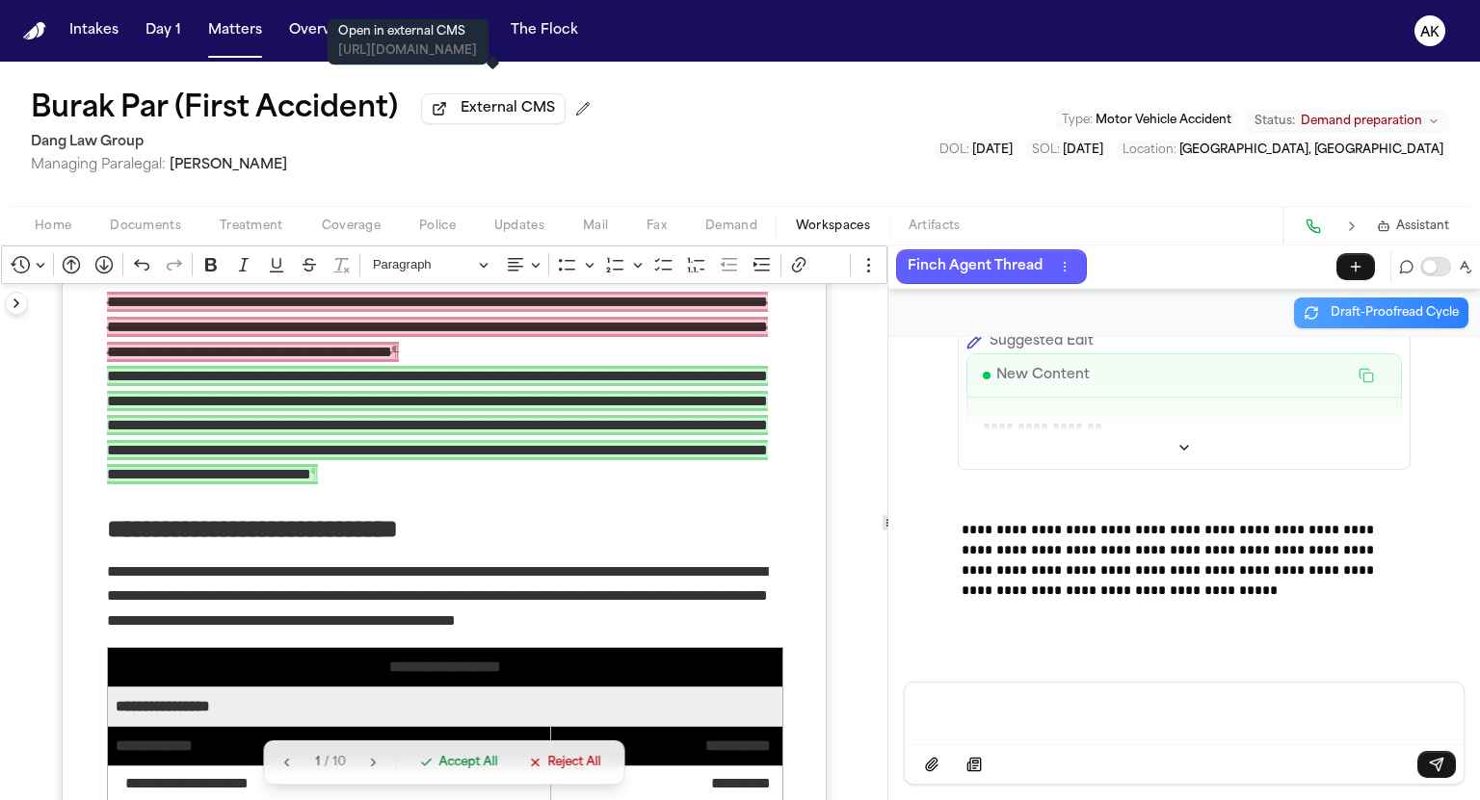
scroll to position [18645, 0]
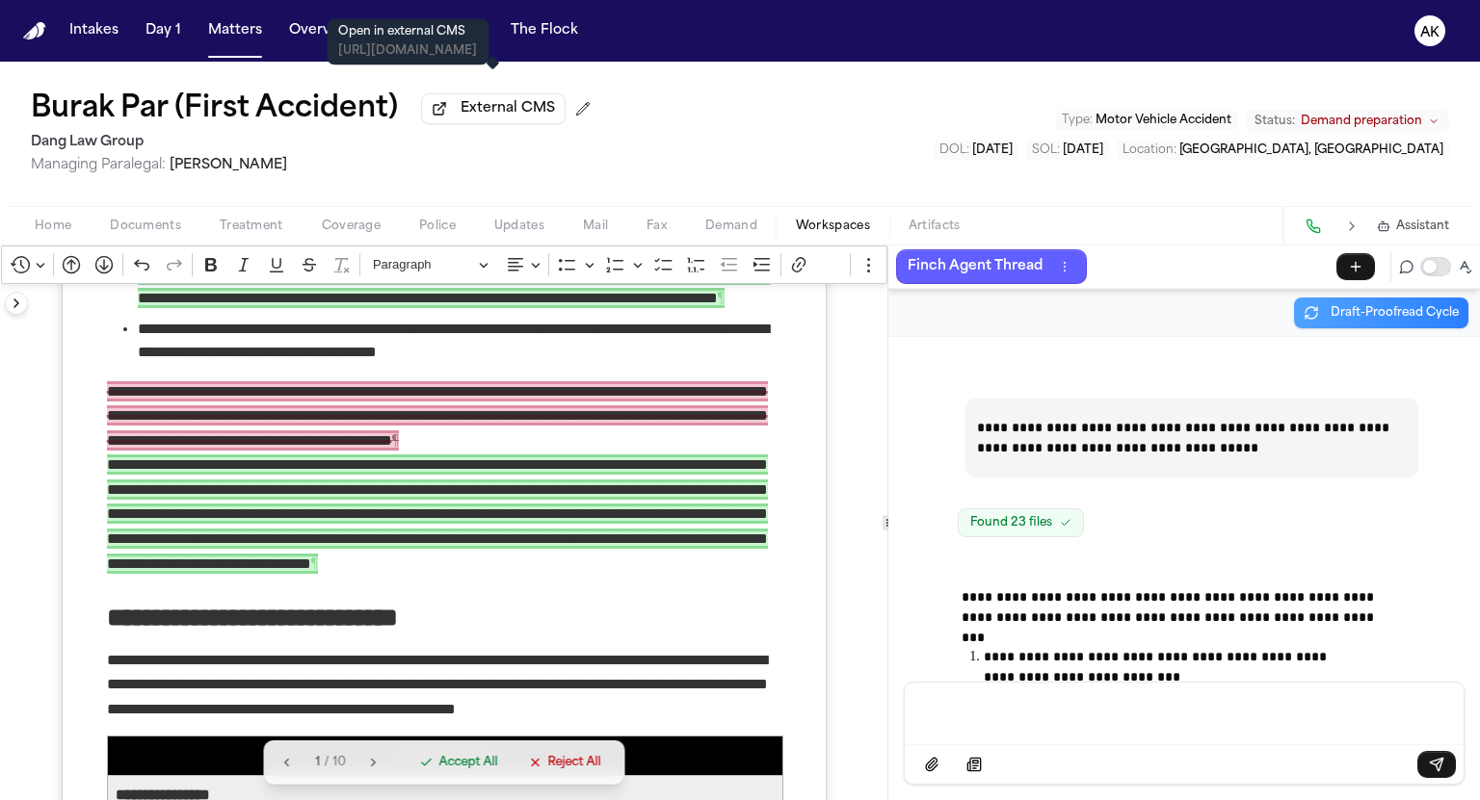
scroll to position [152452, 0]
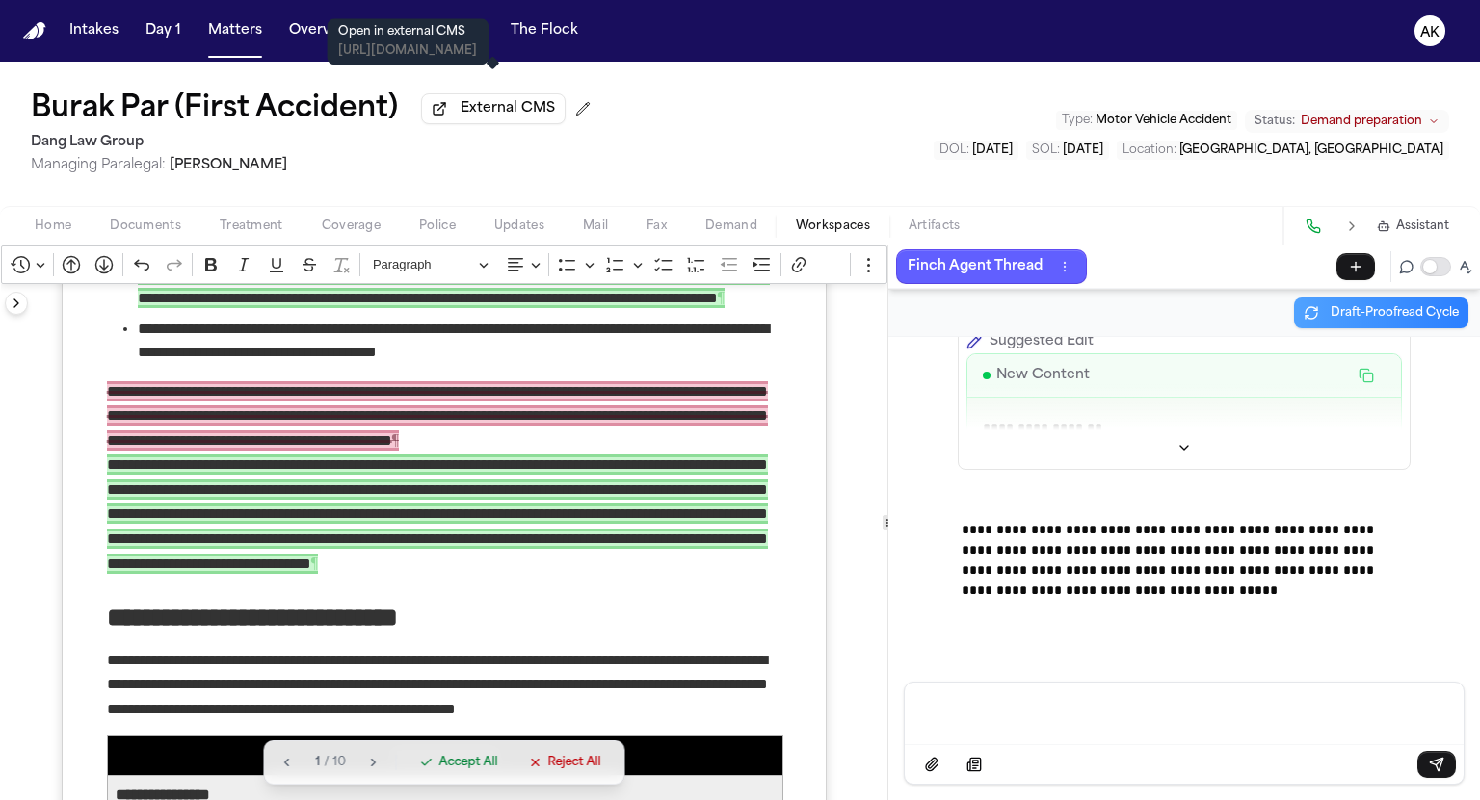
click at [505, 573] on span "**********" at bounding box center [437, 514] width 661 height 118
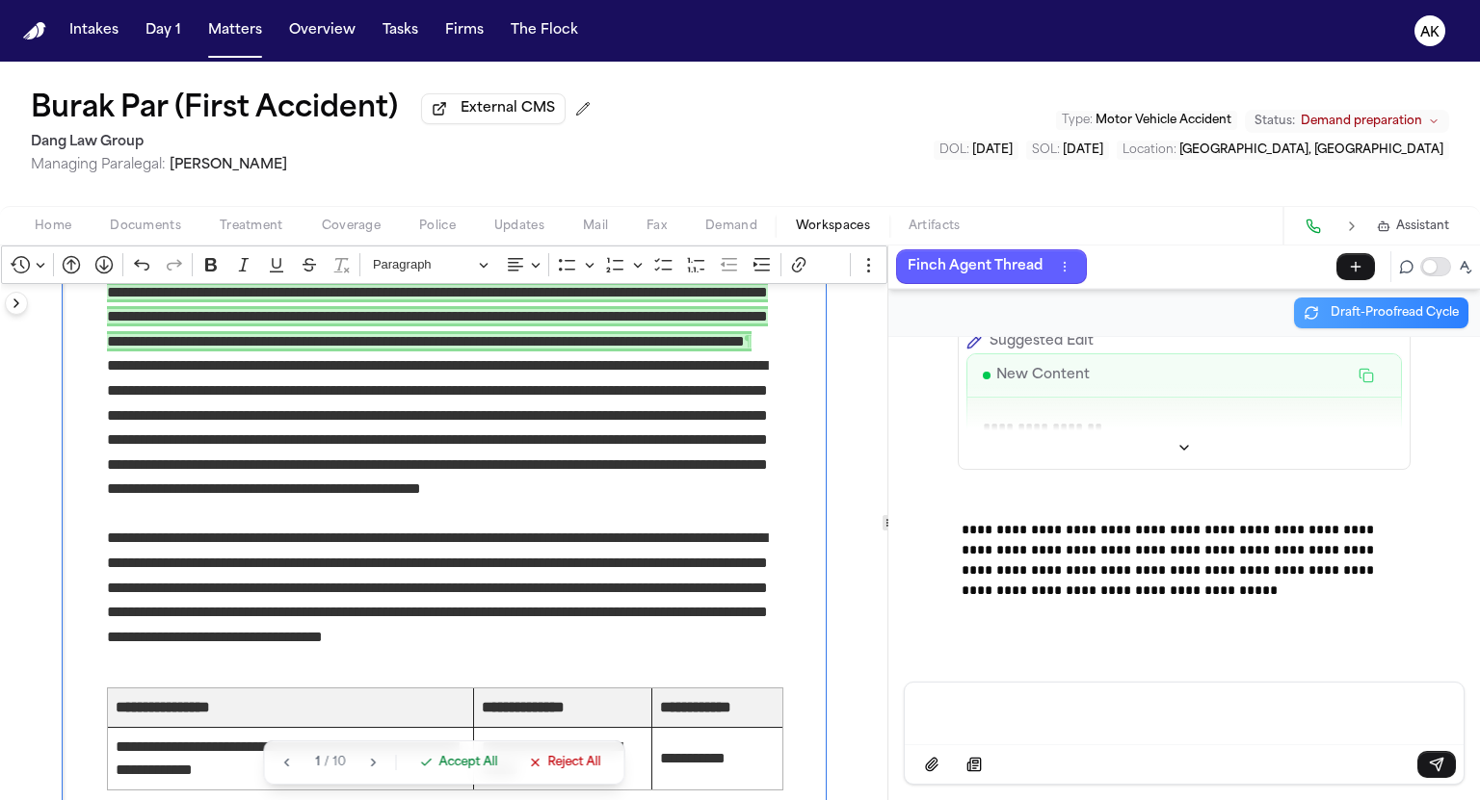
scroll to position [17361, 0]
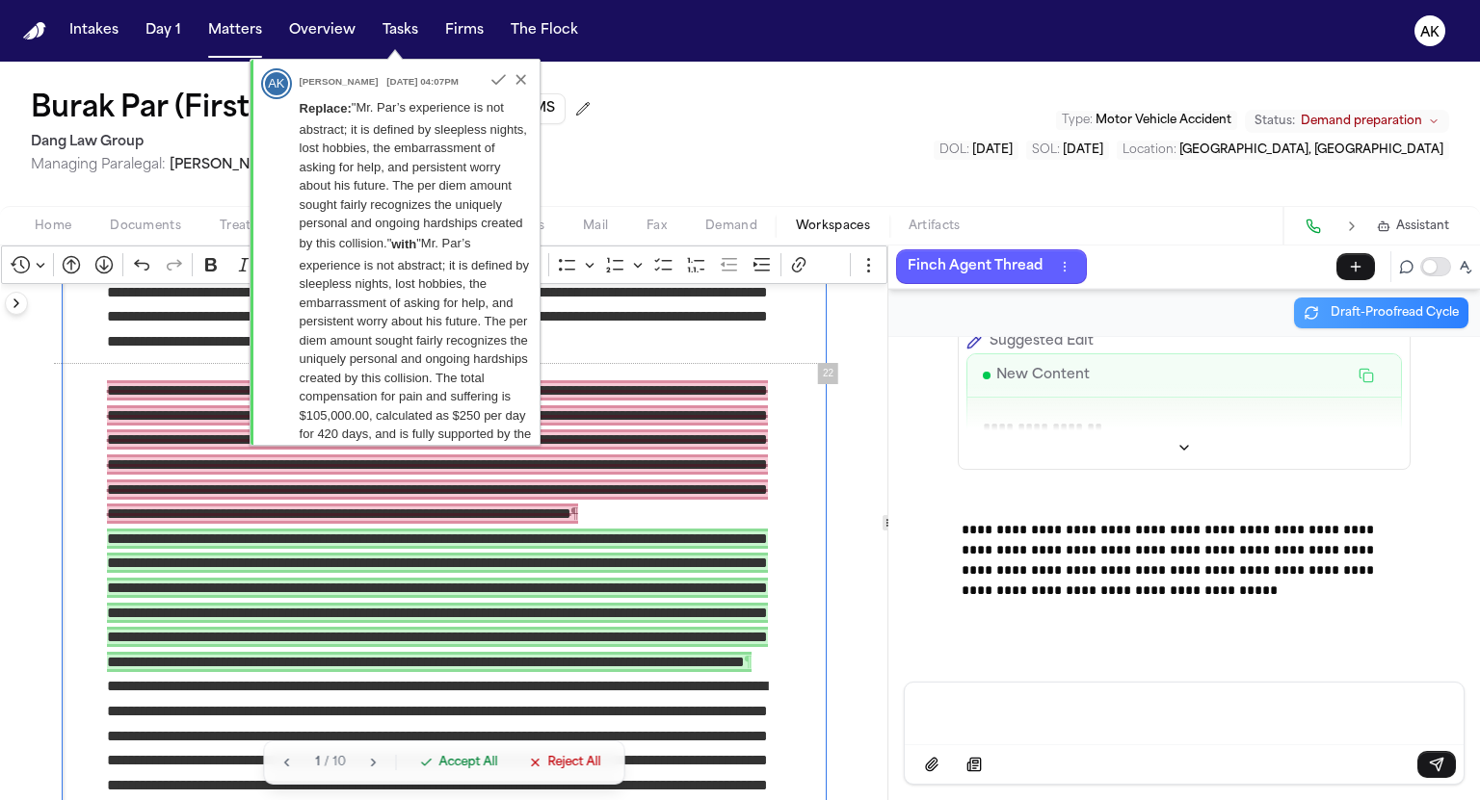
click at [565, 747] on div "1 / 10 Accept All Reject All" at bounding box center [444, 763] width 361 height 44
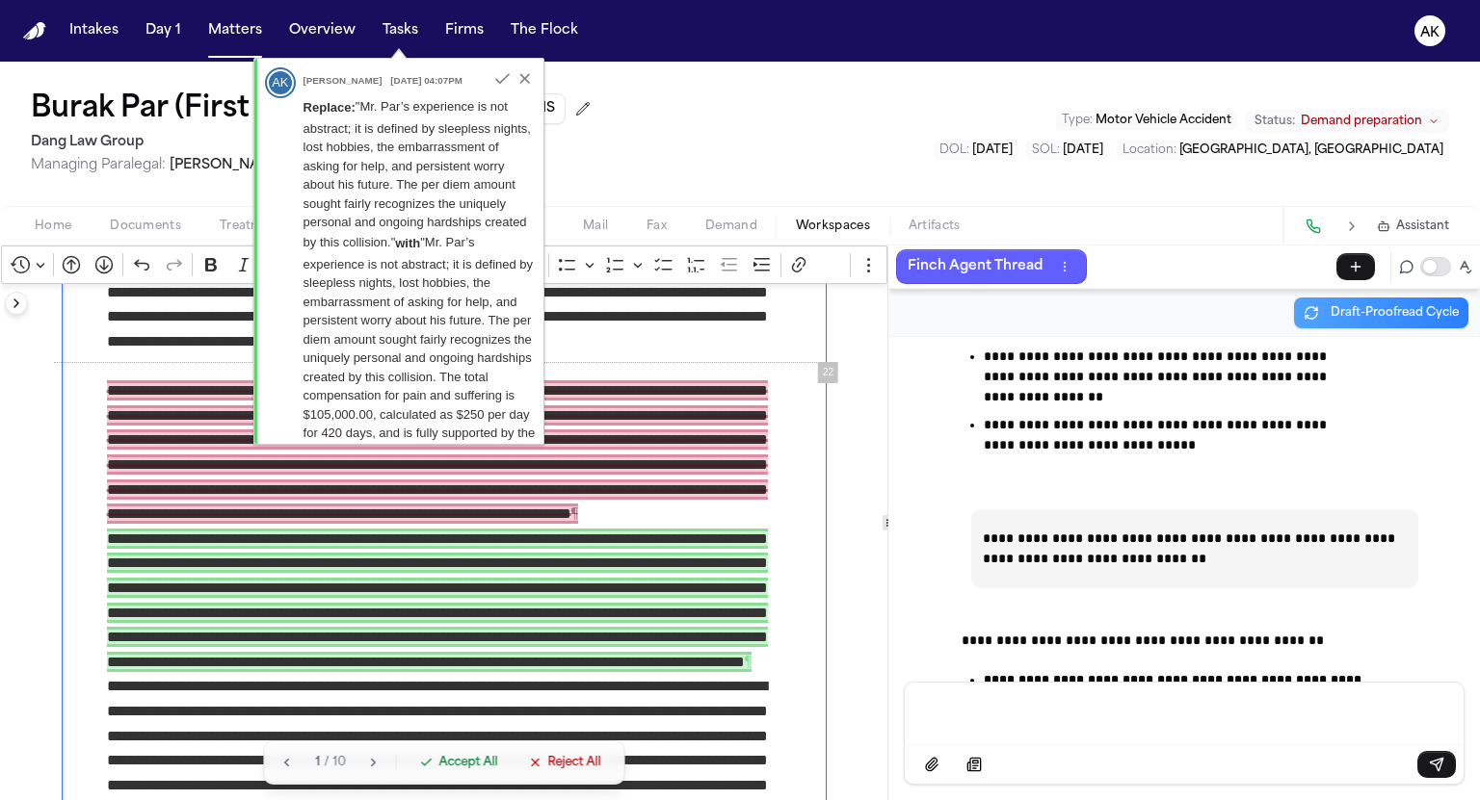
scroll to position [152452, 0]
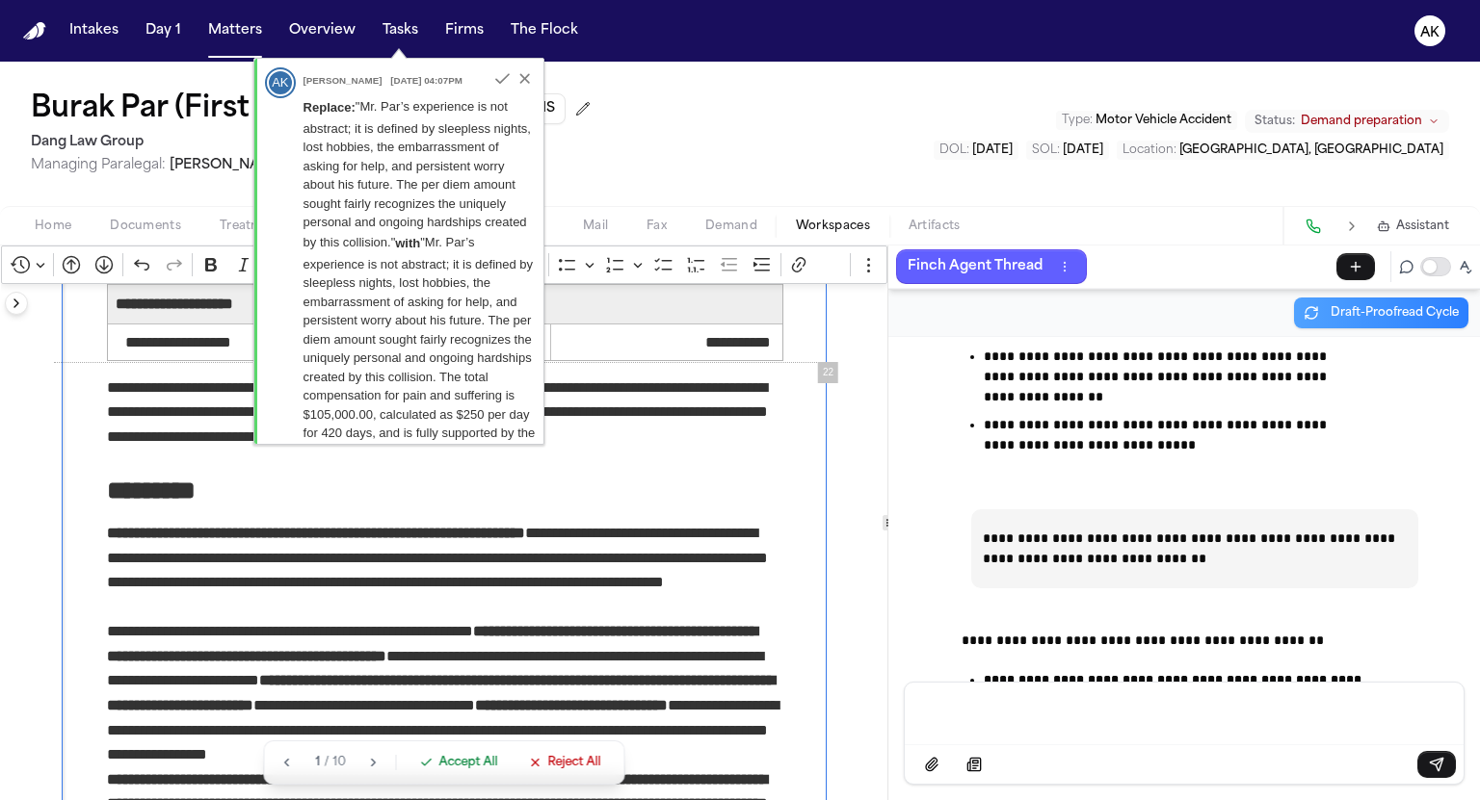
click at [565, 752] on button "Reject All" at bounding box center [564, 762] width 95 height 27
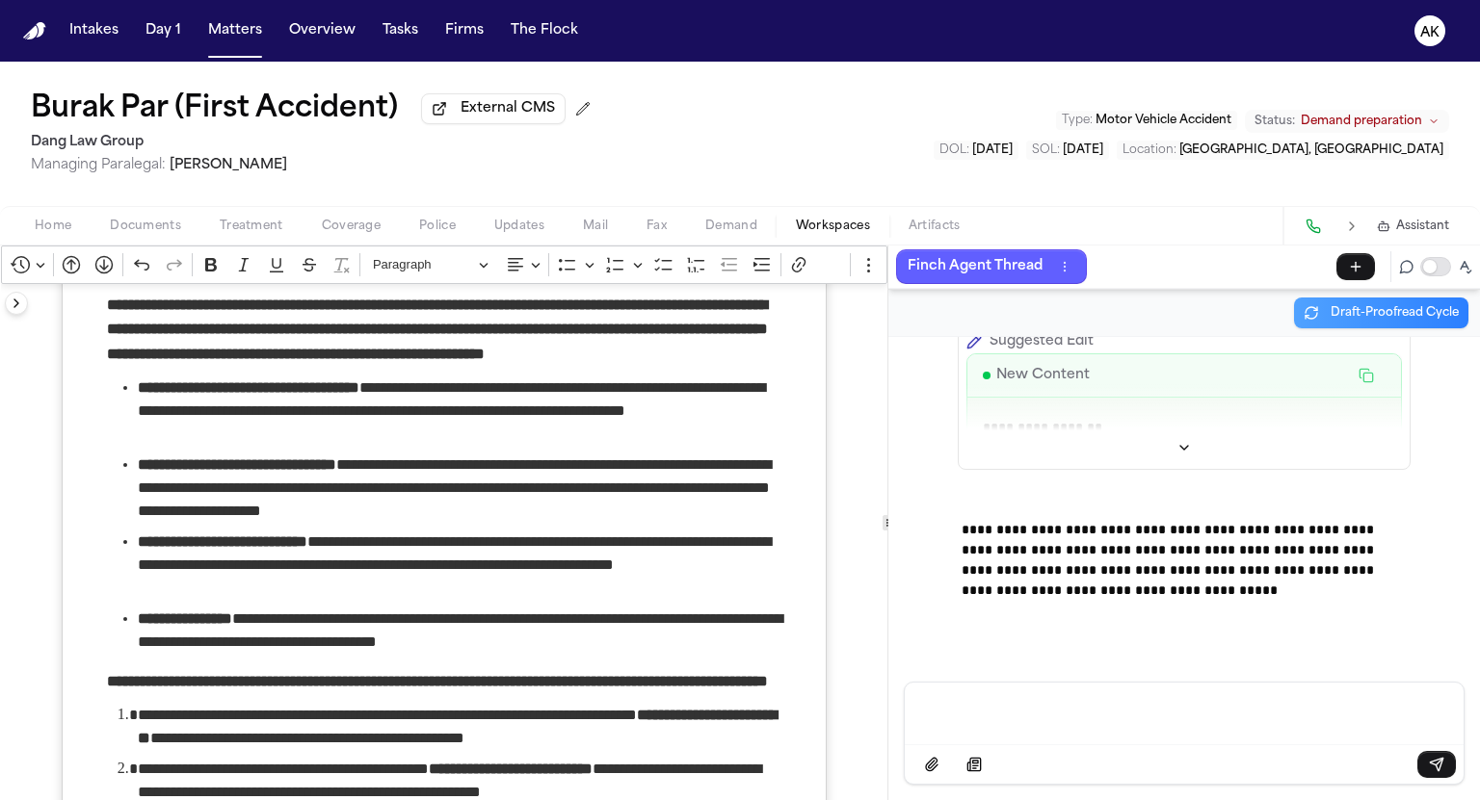
scroll to position [18806, 0]
